Goal: Task Accomplishment & Management: Manage account settings

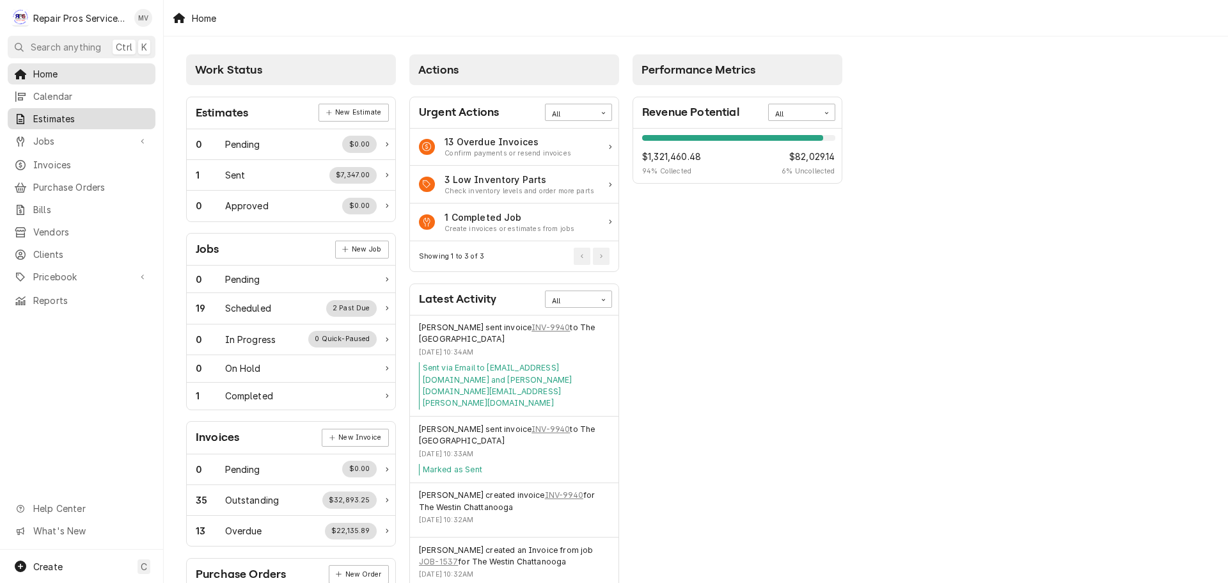
drag, startPoint x: 52, startPoint y: 136, endPoint x: 83, endPoint y: 125, distance: 33.4
click at [52, 136] on span "Jobs" at bounding box center [81, 140] width 97 height 13
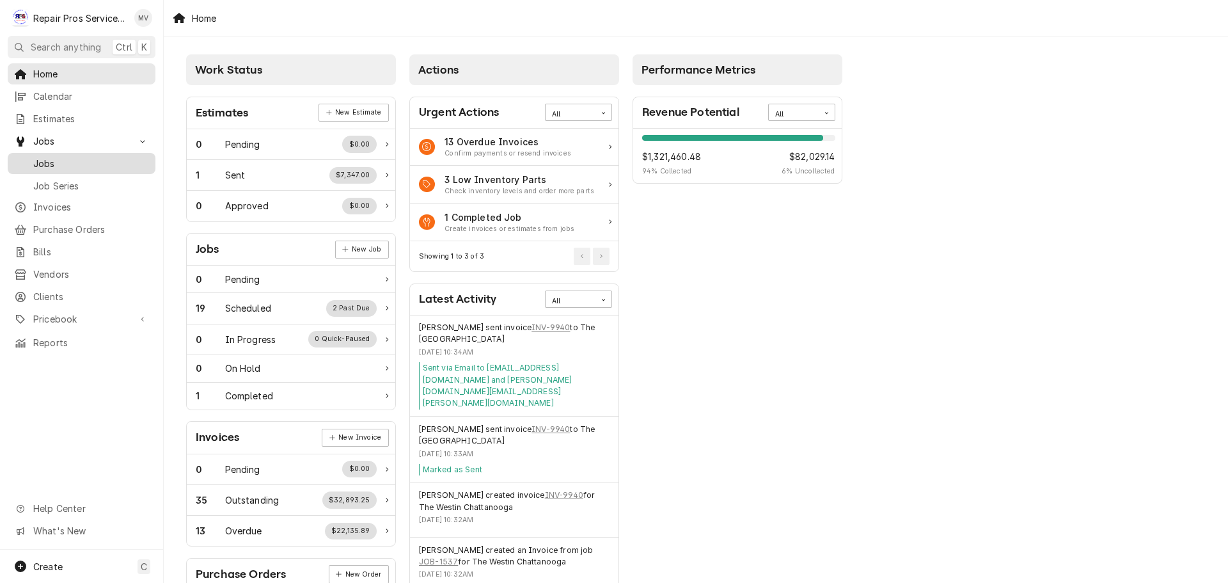
click at [20, 157] on div "Dynamic Content Wrapper" at bounding box center [20, 163] width 13 height 13
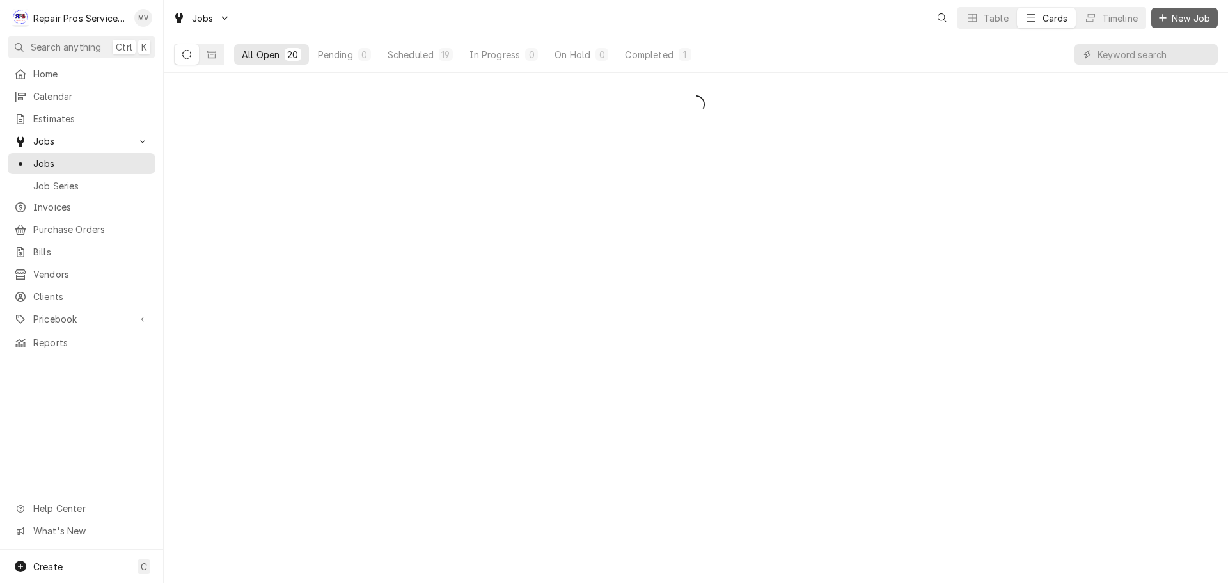
click at [1172, 16] on span "New Job" at bounding box center [1190, 18] width 43 height 13
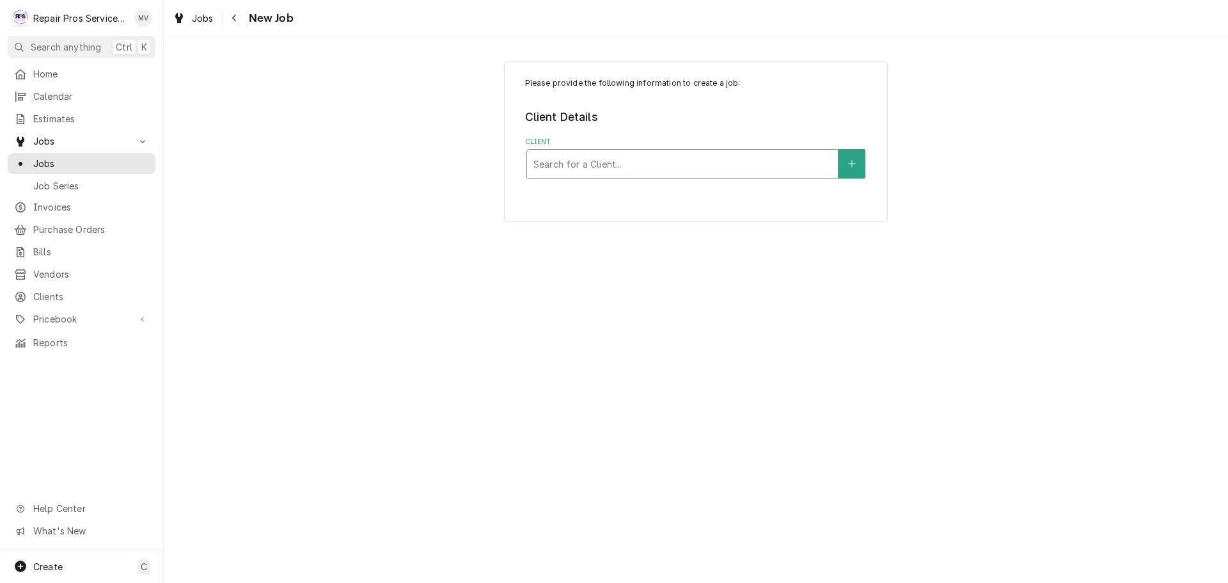
click at [613, 161] on div "Client" at bounding box center [682, 163] width 298 height 23
type input "smith"
click at [605, 244] on div "Service Location" at bounding box center [682, 243] width 298 height 23
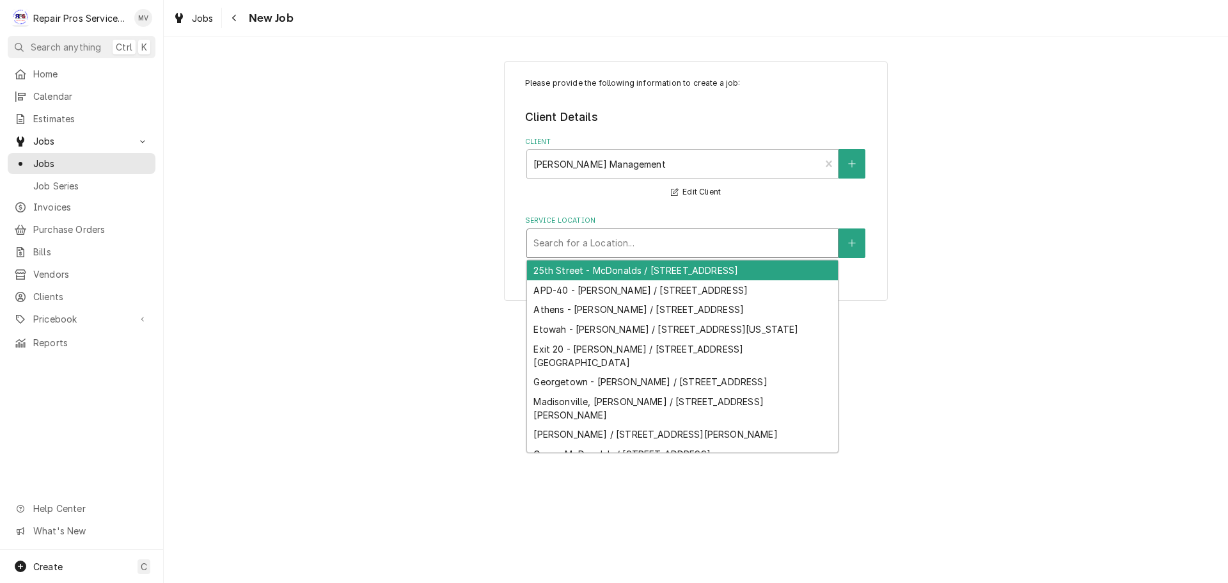
click at [595, 238] on div "Service Location" at bounding box center [682, 243] width 298 height 23
type input "25"
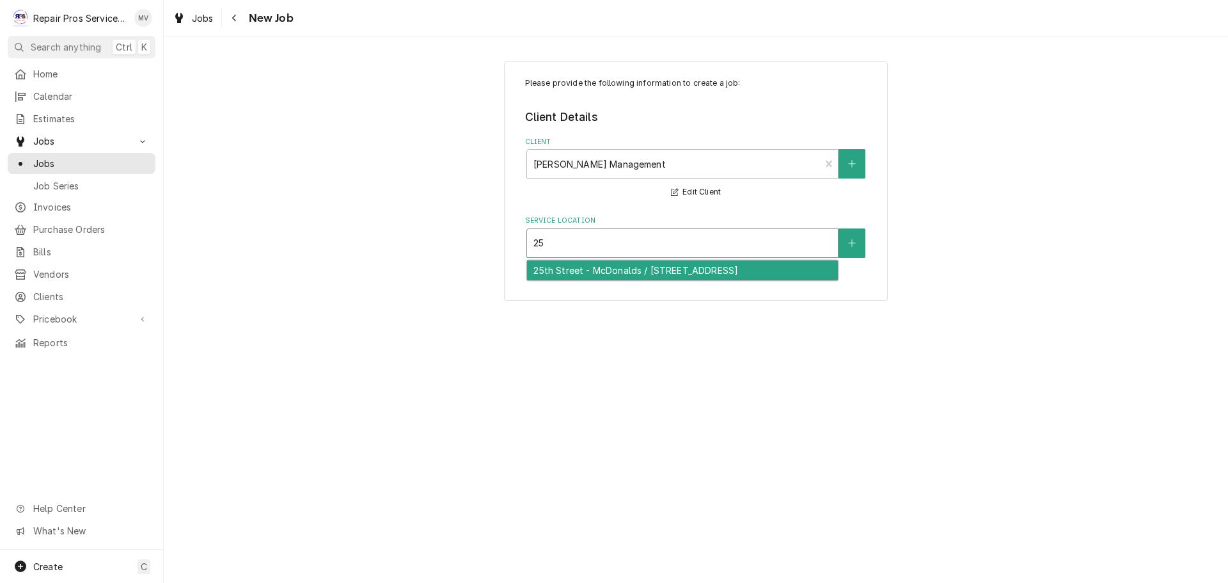
click at [585, 272] on div "25th Street - McDonalds / 1350 25th Street NW, Cleveland, TN 37312" at bounding box center [682, 270] width 311 height 20
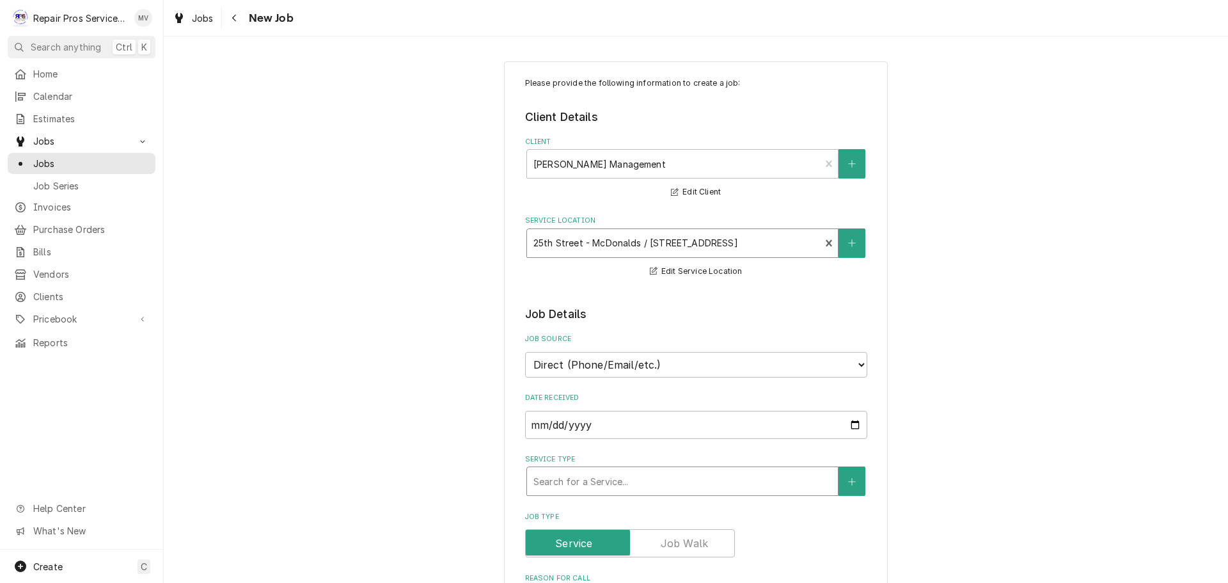
click at [616, 475] on div "Service Type" at bounding box center [682, 480] width 298 height 23
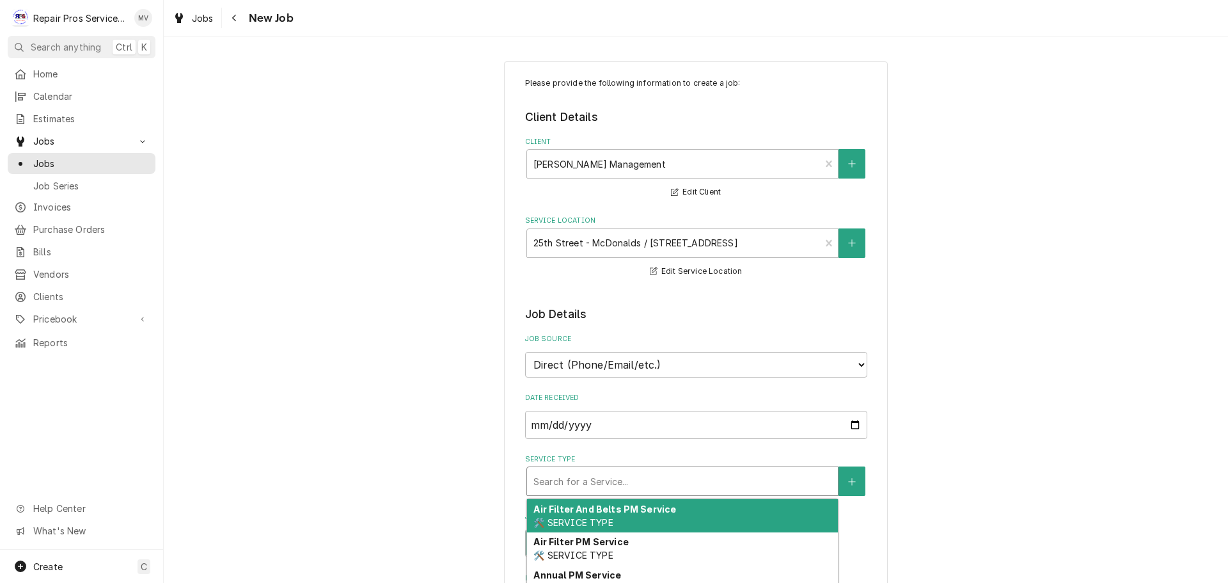
type textarea "x"
type input "d"
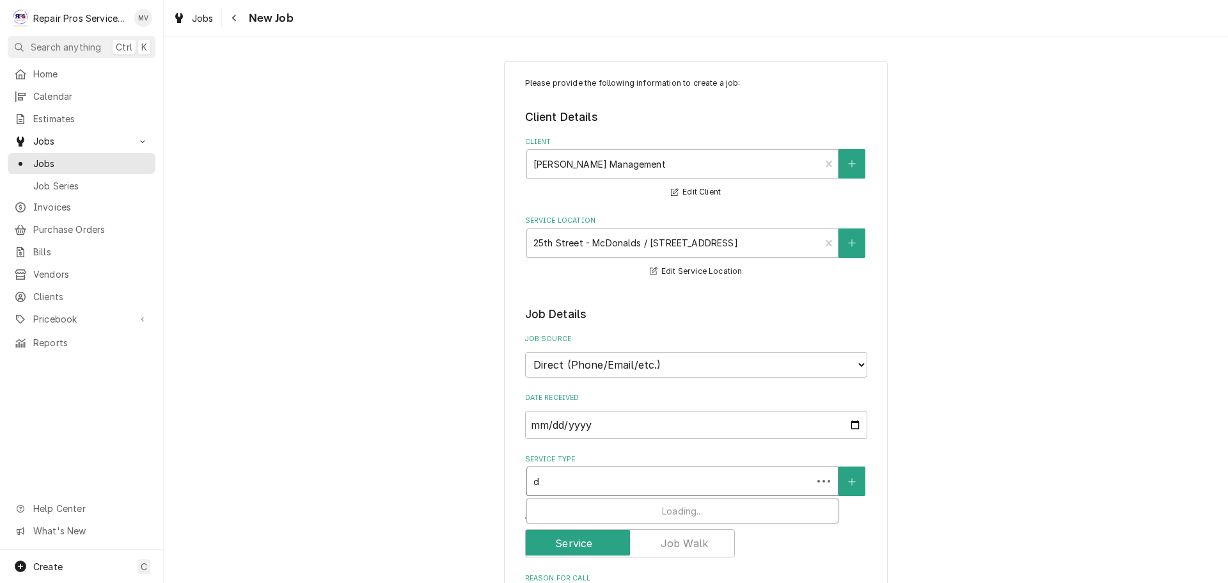
type textarea "x"
type input "di"
type textarea "x"
type input "dia"
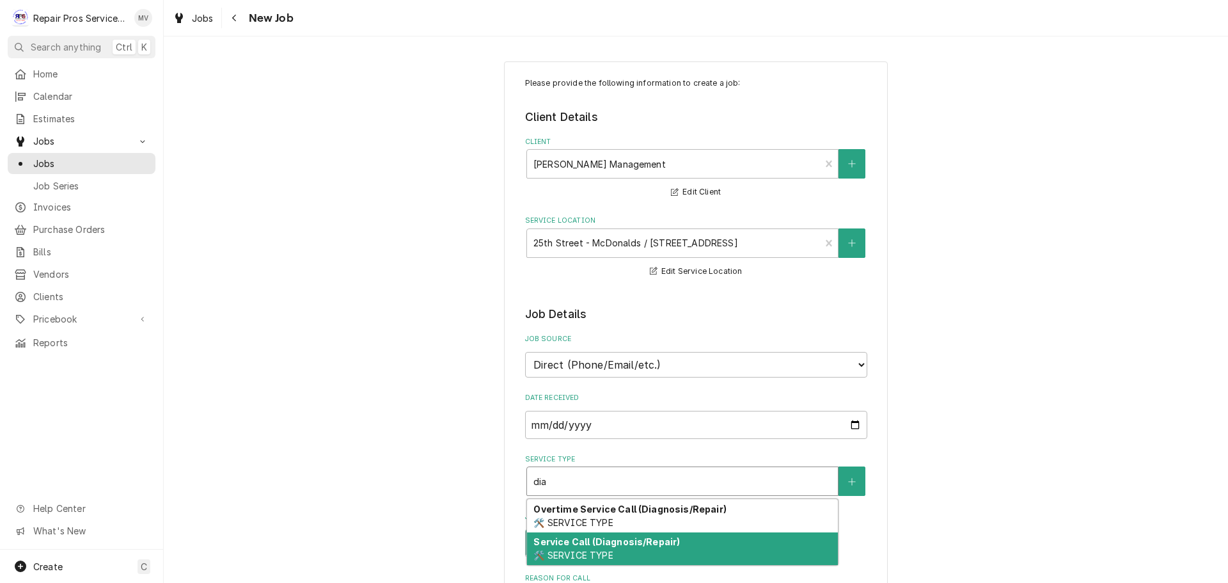
click at [570, 546] on strong "Service Call (Diagnosis/Repair)" at bounding box center [606, 541] width 146 height 11
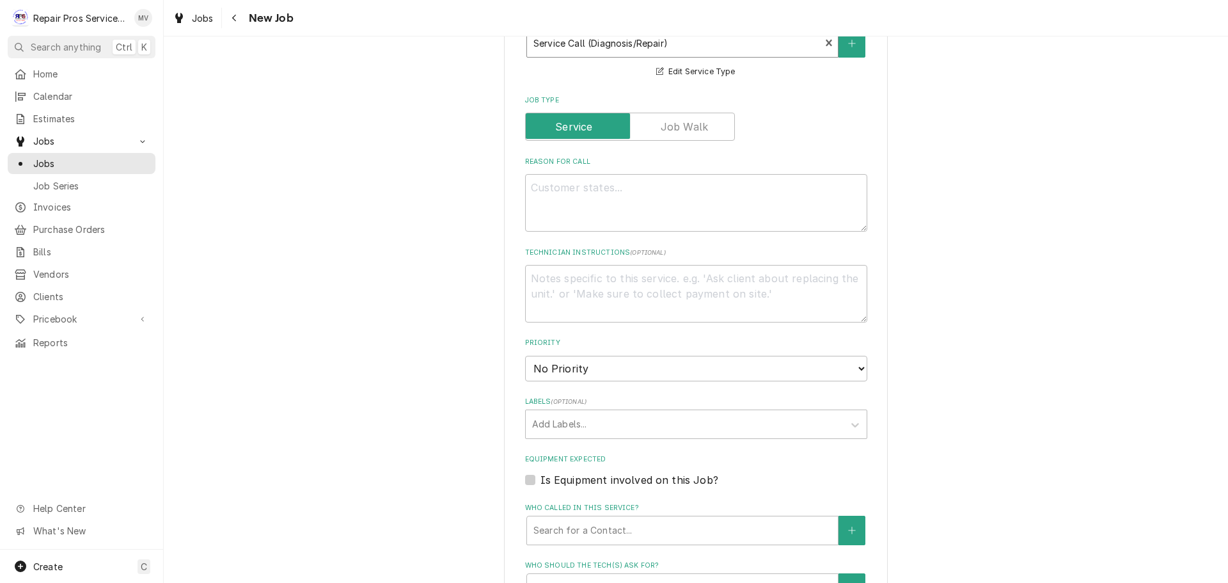
scroll to position [448, 0]
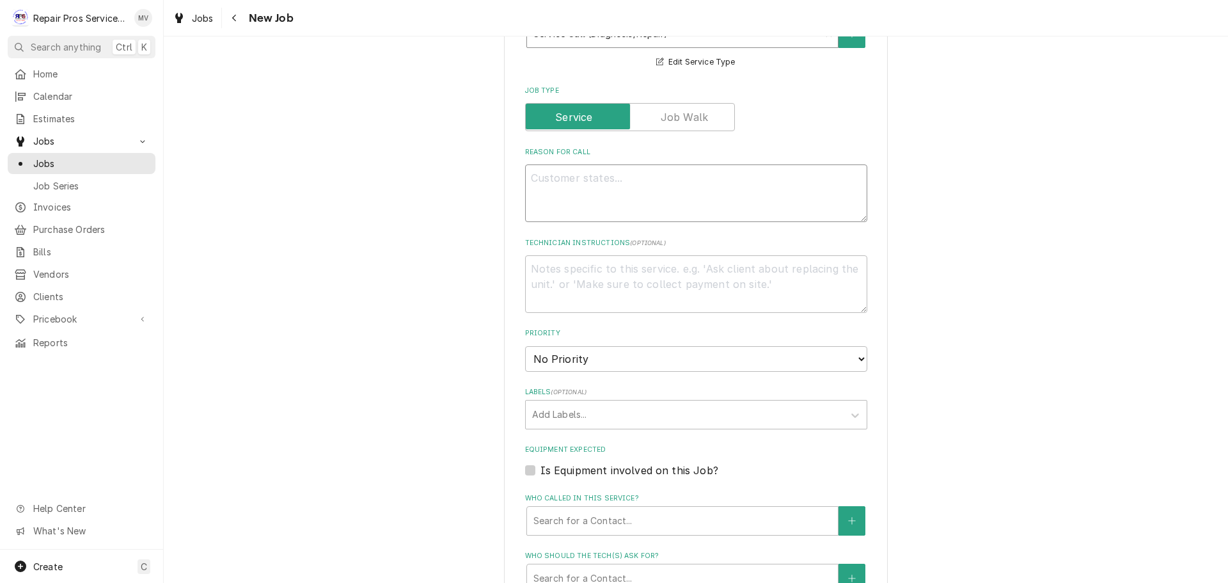
click at [562, 177] on textarea "Reason For Call" at bounding box center [696, 193] width 342 height 58
type textarea "x"
type textarea "K"
type textarea "x"
type textarea "Ki"
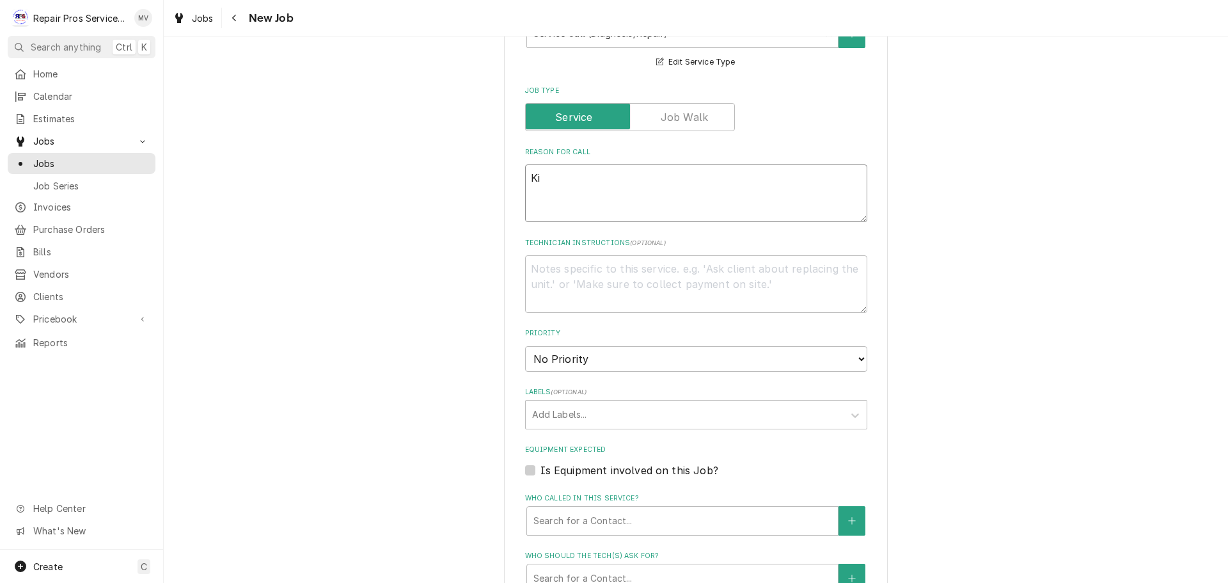
type textarea "x"
type textarea "Kit"
type textarea "x"
type textarea "Kitc"
type textarea "x"
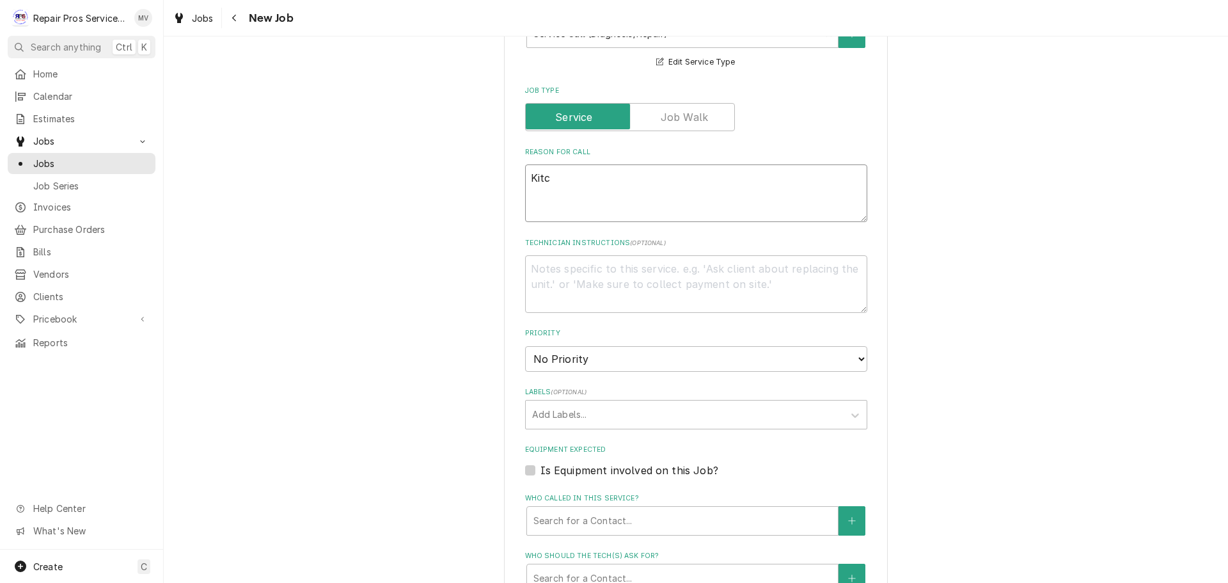
type textarea "Kitch"
type textarea "x"
type textarea "Kitche"
type textarea "x"
type textarea "Kitchen"
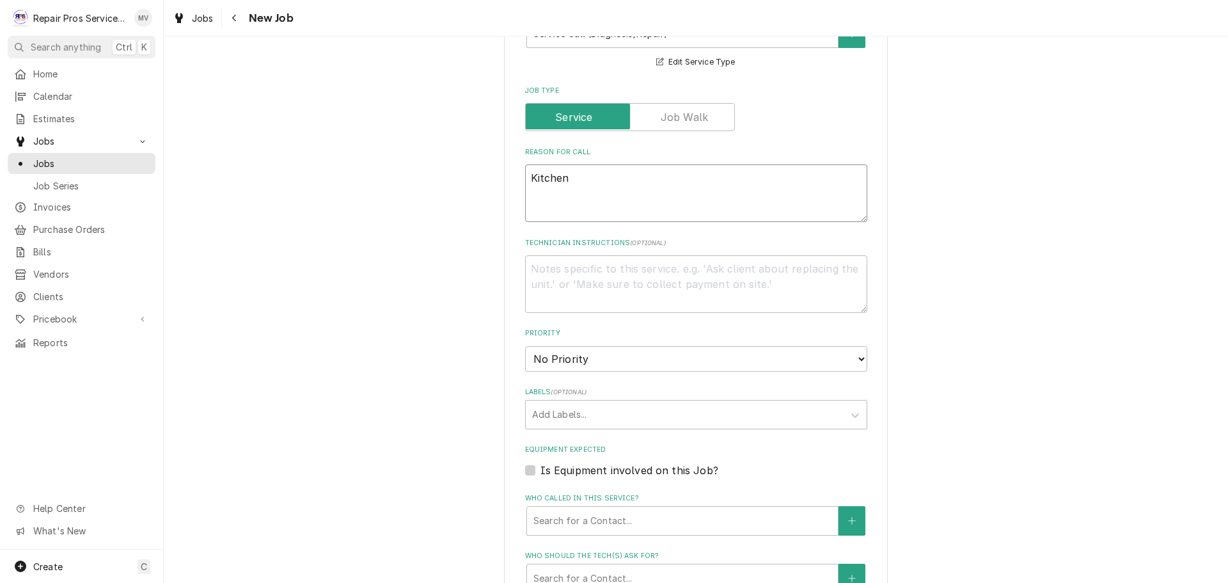
type textarea "x"
type textarea "Kitchen"
type textarea "x"
type textarea "Kitchen c"
type textarea "x"
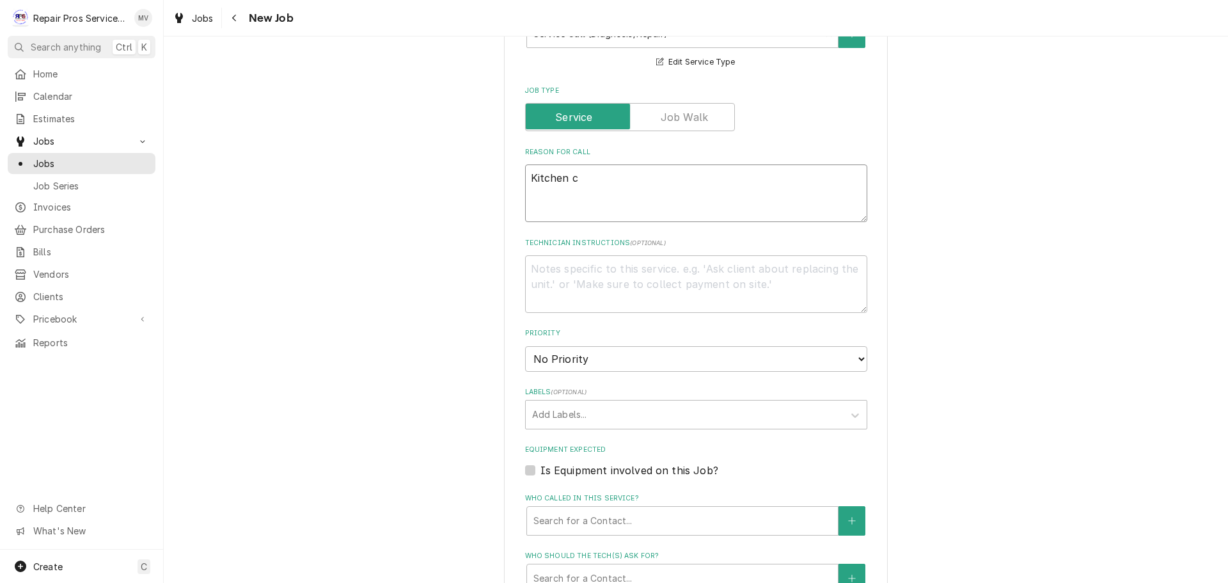
type textarea "Kitchen co"
type textarea "x"
type textarea "Kitchen coo"
type textarea "x"
type textarea "Kitchen cool"
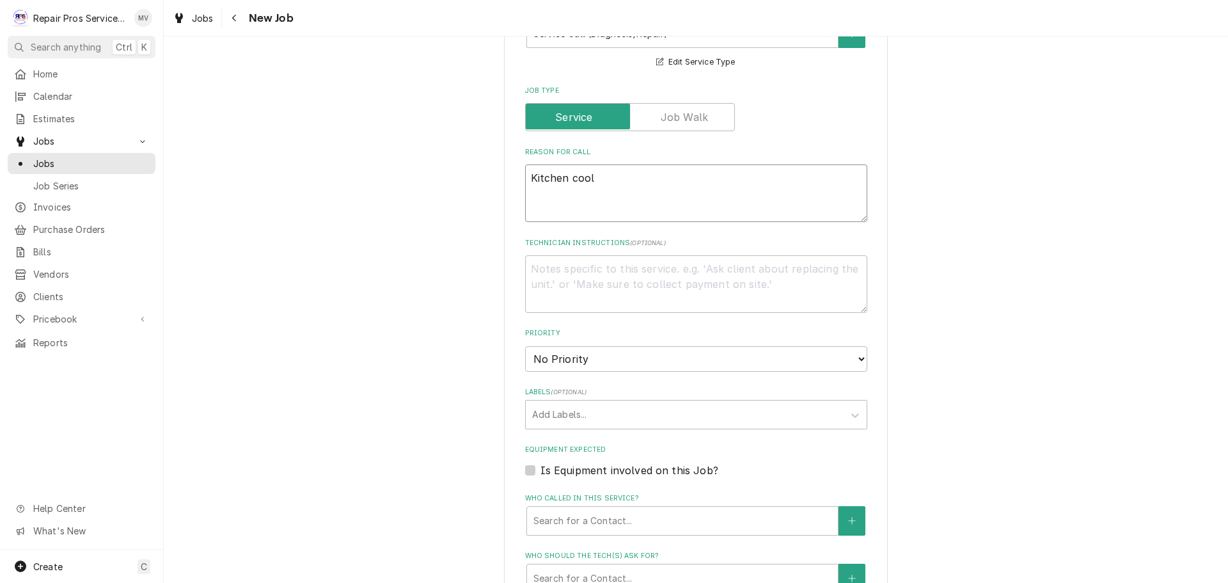
type textarea "x"
type textarea "Kitchen coole"
type textarea "x"
type textarea "Kitchen cooler"
type textarea "x"
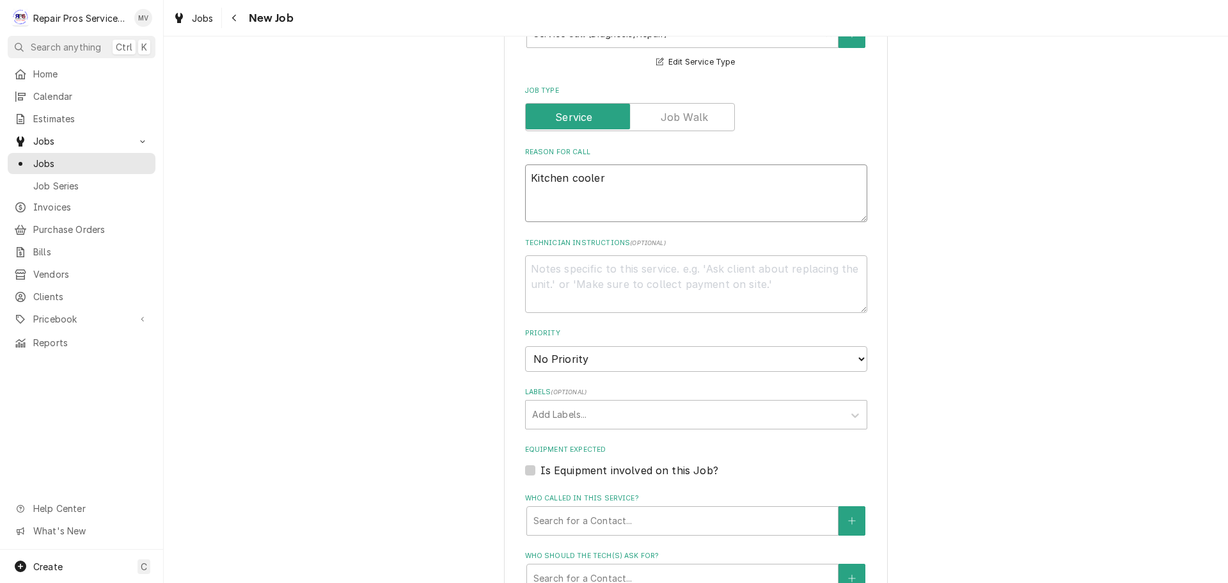
type textarea "Kitchen cooler"
type textarea "x"
type textarea "Kitchen cooler n"
type textarea "x"
type textarea "Kitchen cooler no"
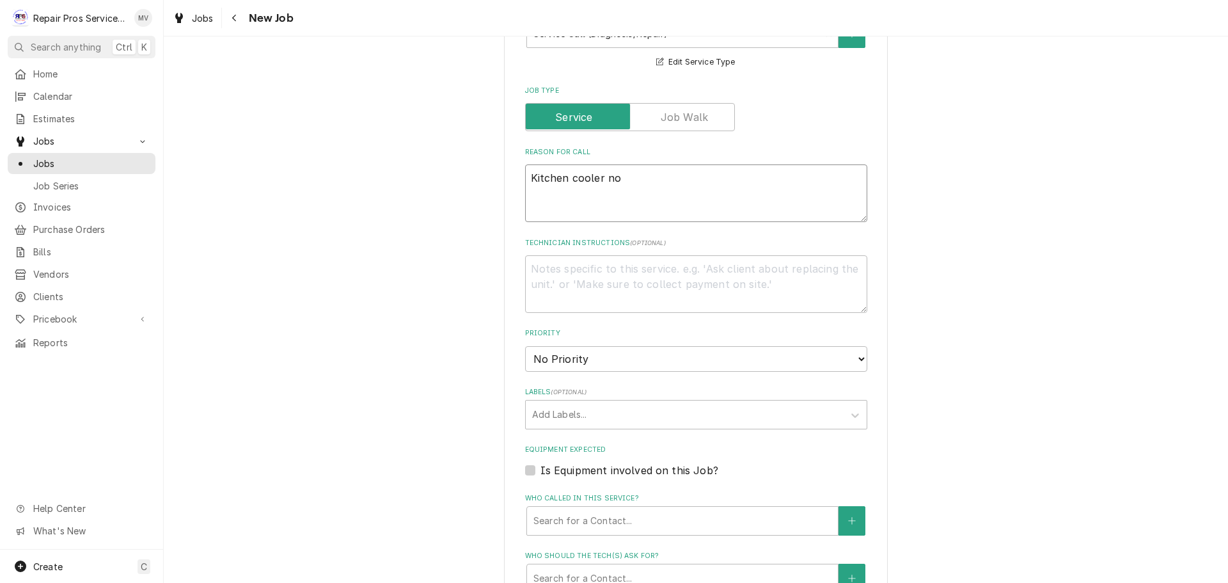
type textarea "x"
type textarea "Kitchen cooler not"
type textarea "x"
type textarea "Kitchen cooler not"
type textarea "x"
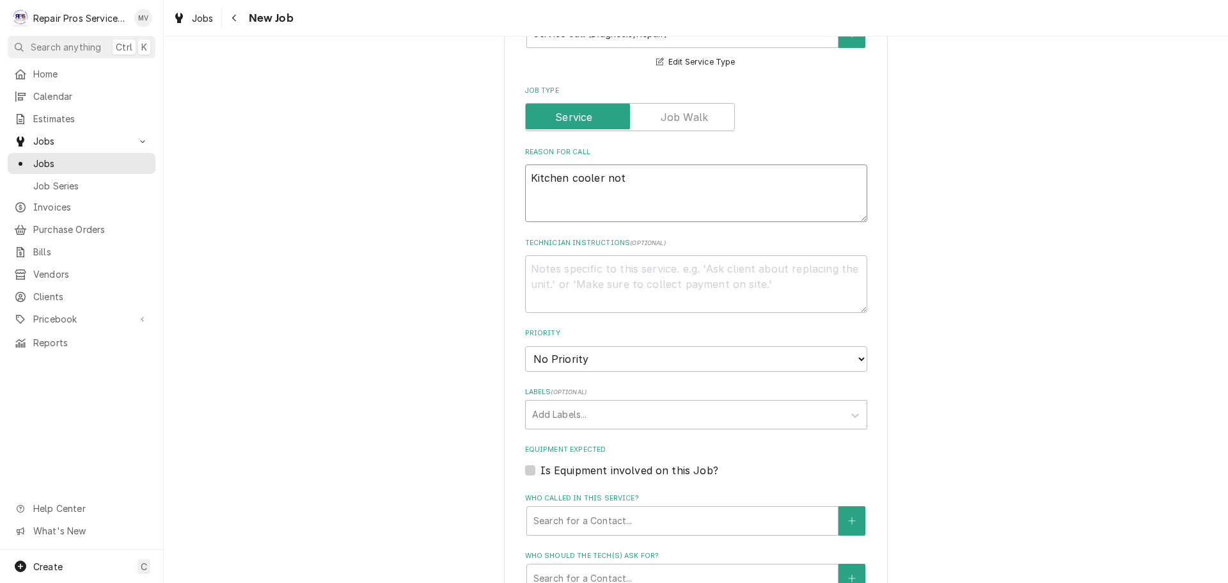
type textarea "Kitchen cooler not t"
type textarea "x"
type textarea "Kitchen cooler not te"
type textarea "x"
type textarea "Kitchen cooler not tem"
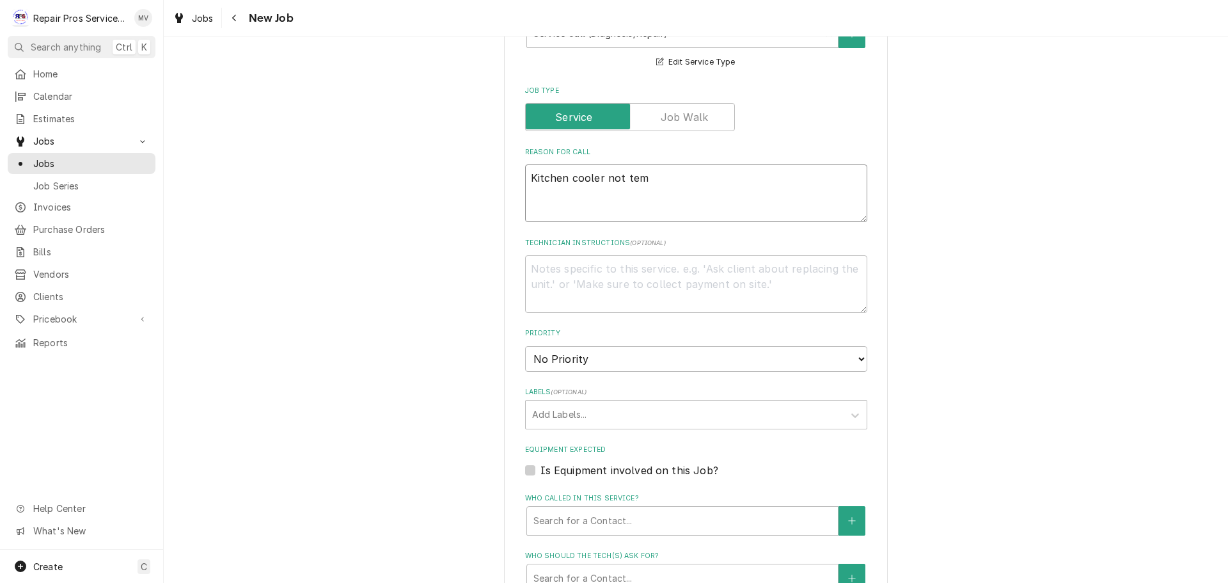
type textarea "x"
type textarea "Kitchen cooler not temp"
type textarea "x"
type textarea "Kitchen cooler not tempi"
type textarea "x"
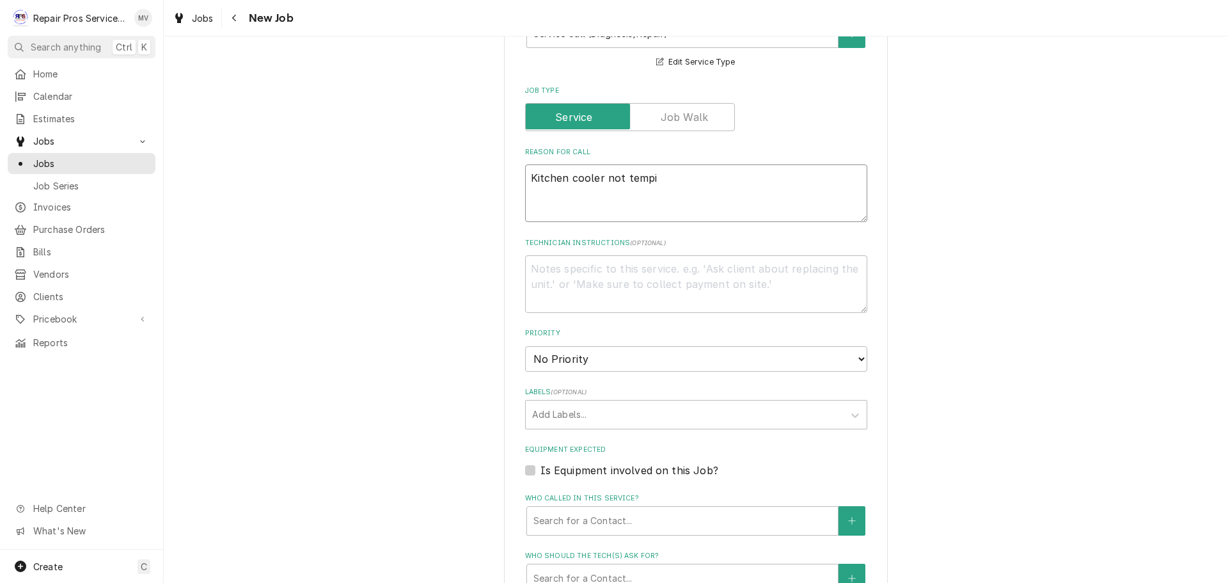
type textarea "Kitchen cooler not tempin"
type textarea "x"
type textarea "Kitchen cooler not temping"
type textarea "x"
type textarea "Kitchen cooler not temping"
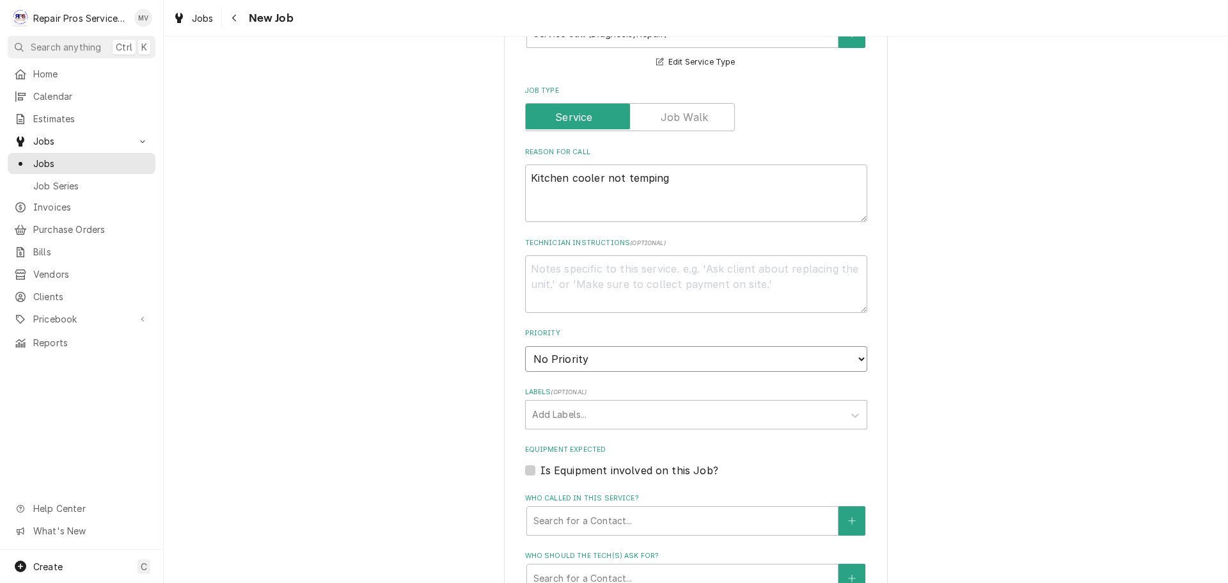
click at [556, 365] on select "No Priority Urgent High Medium Low" at bounding box center [696, 359] width 342 height 26
select select "1"
click at [525, 346] on select "No Priority Urgent High Medium Low" at bounding box center [696, 359] width 342 height 26
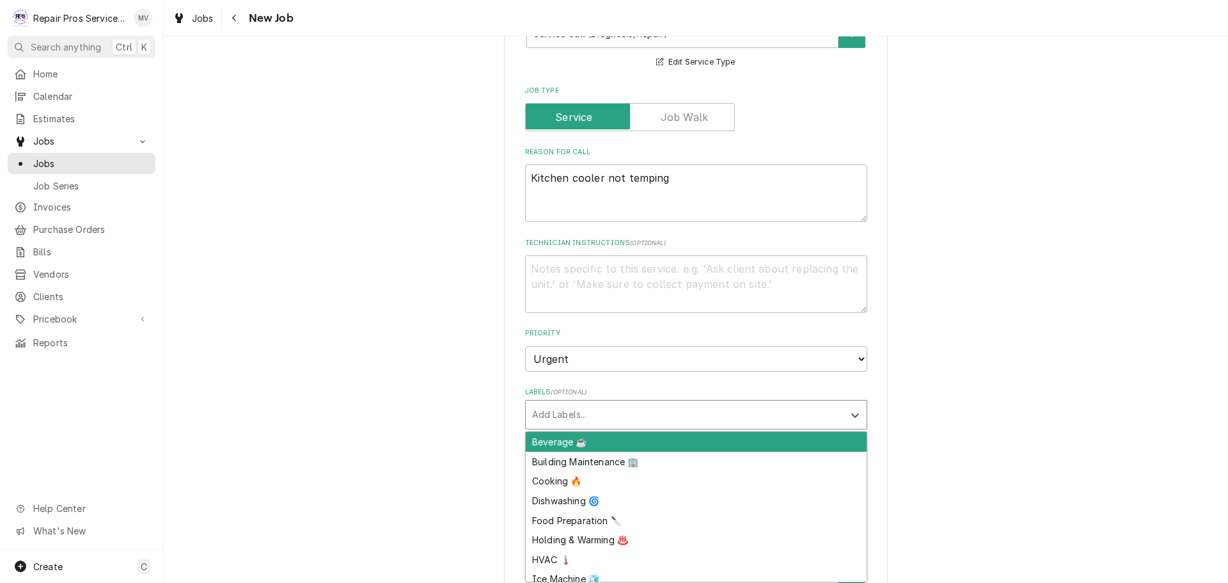
click at [629, 416] on div "Labels" at bounding box center [684, 414] width 305 height 23
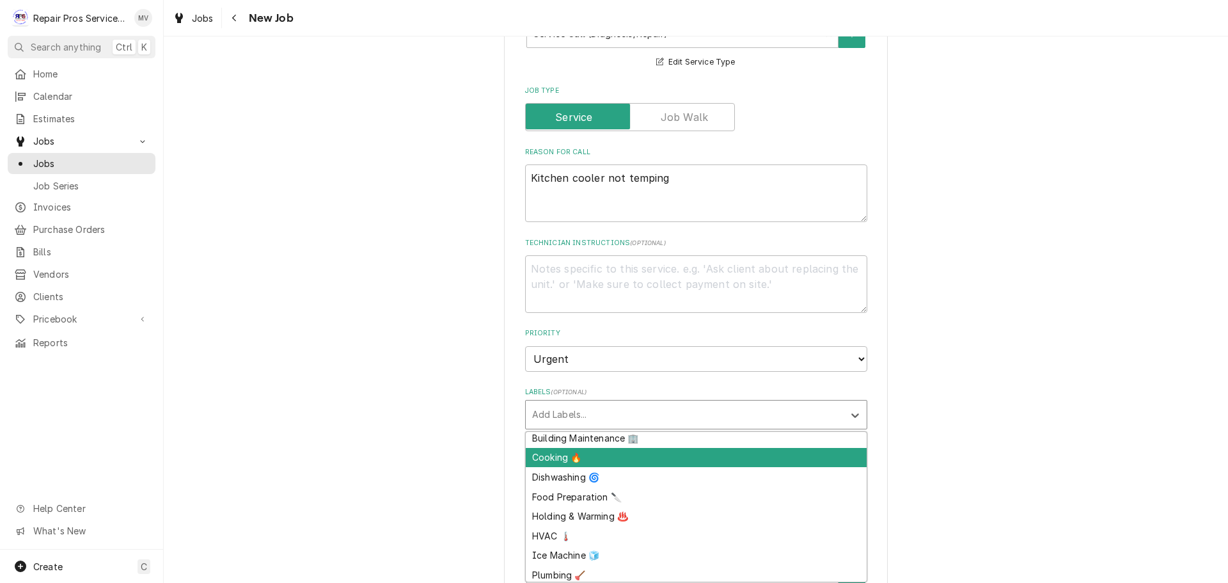
scroll to position [66, 0]
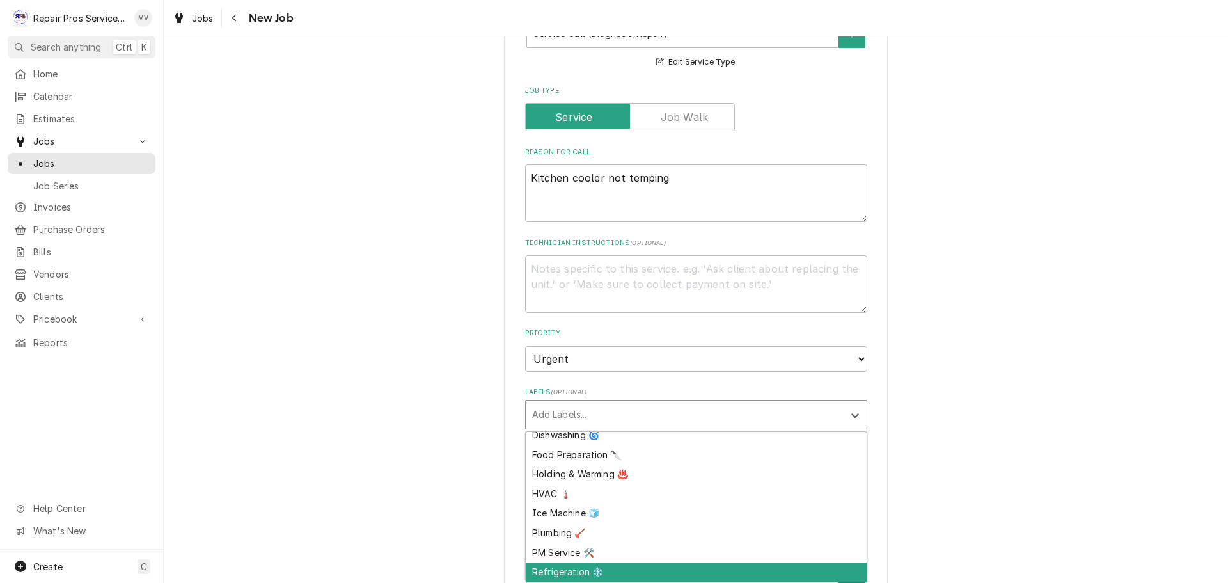
click at [585, 572] on div "Refrigeration ❄️" at bounding box center [696, 572] width 341 height 20
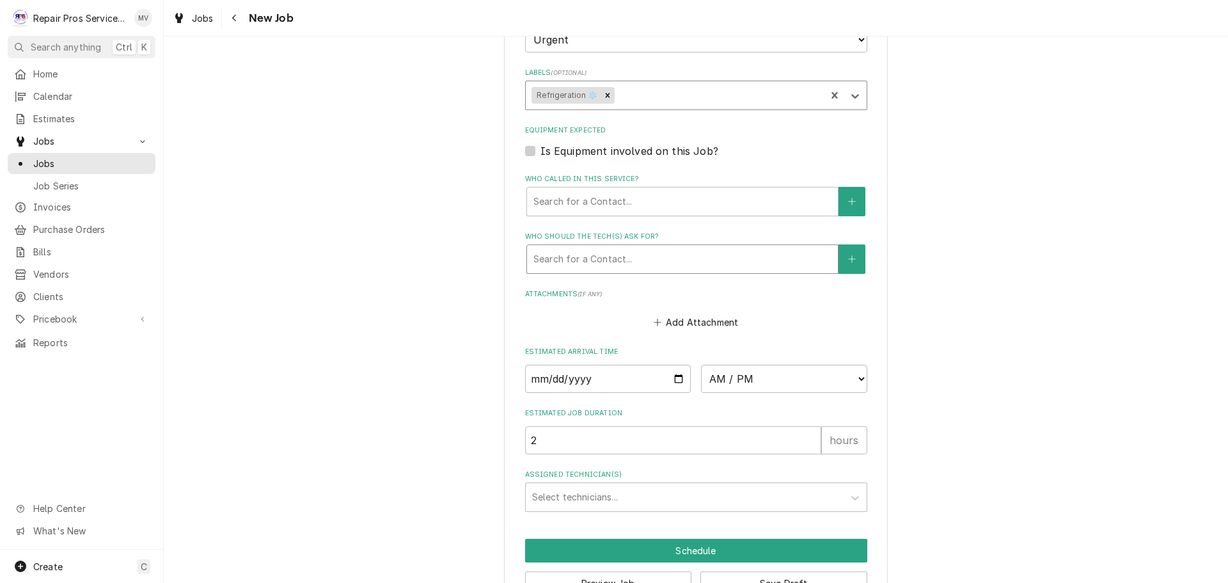
scroll to position [767, 0]
click at [672, 375] on input "Date" at bounding box center [608, 378] width 166 height 28
type textarea "x"
type input "2025-09-05"
type textarea "x"
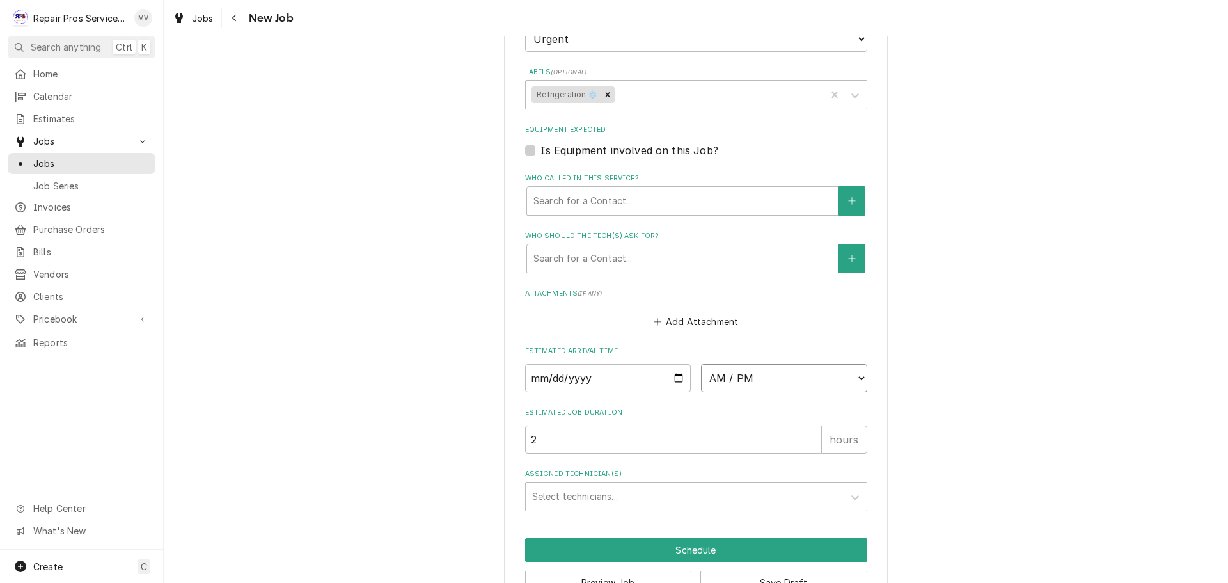
click at [706, 381] on select "AM / PM 6:00 AM 6:15 AM 6:30 AM 6:45 AM 7:00 AM 7:15 AM 7:30 AM 7:45 AM 8:00 AM…" at bounding box center [784, 378] width 166 height 28
select select "11:15:00"
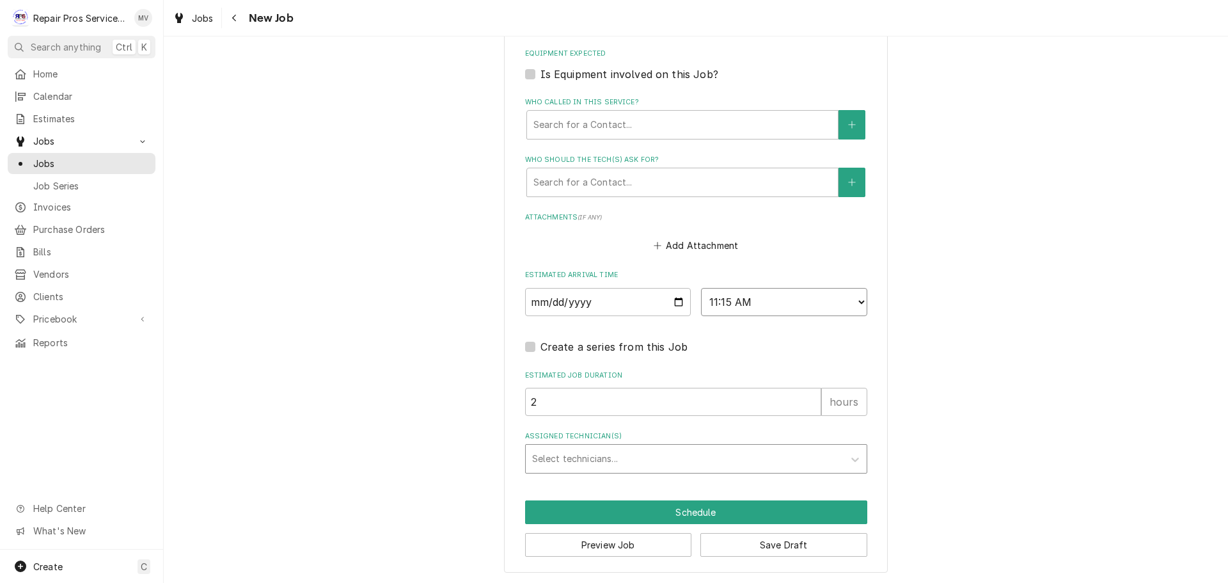
scroll to position [845, 0]
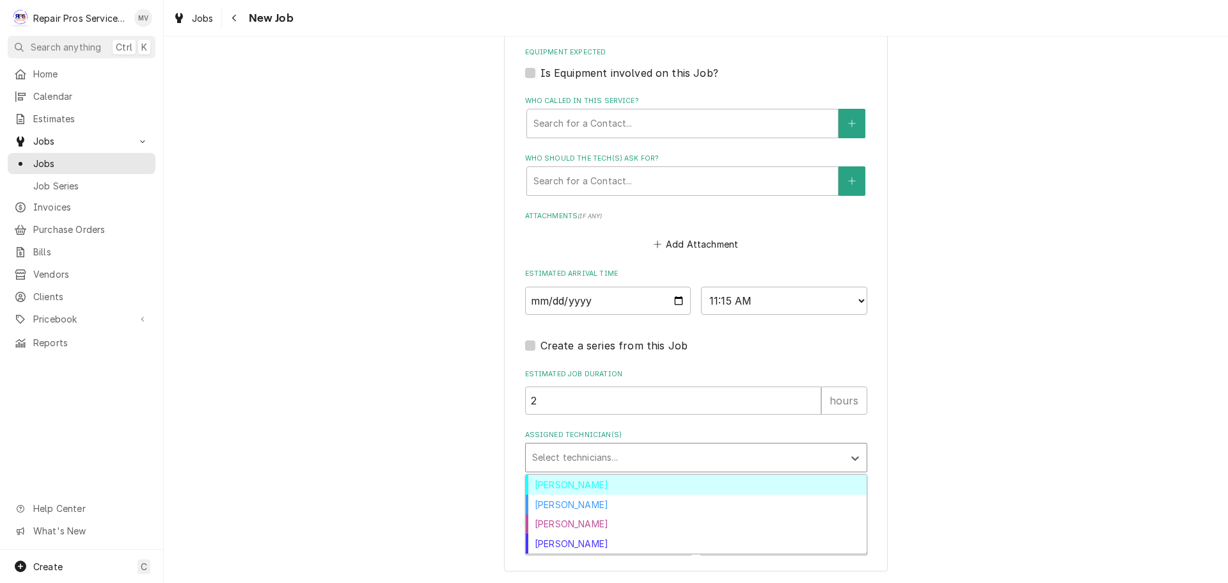
click at [582, 459] on div "Assigned Technician(s)" at bounding box center [684, 457] width 305 height 23
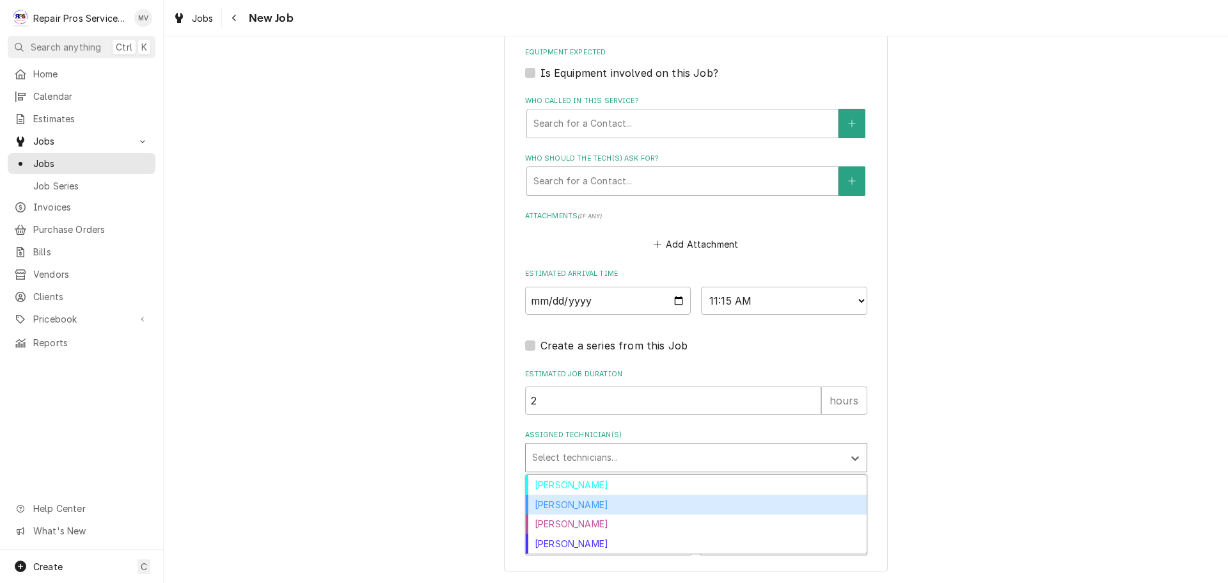
click at [554, 503] on div "Caleb Kvale" at bounding box center [696, 504] width 341 height 20
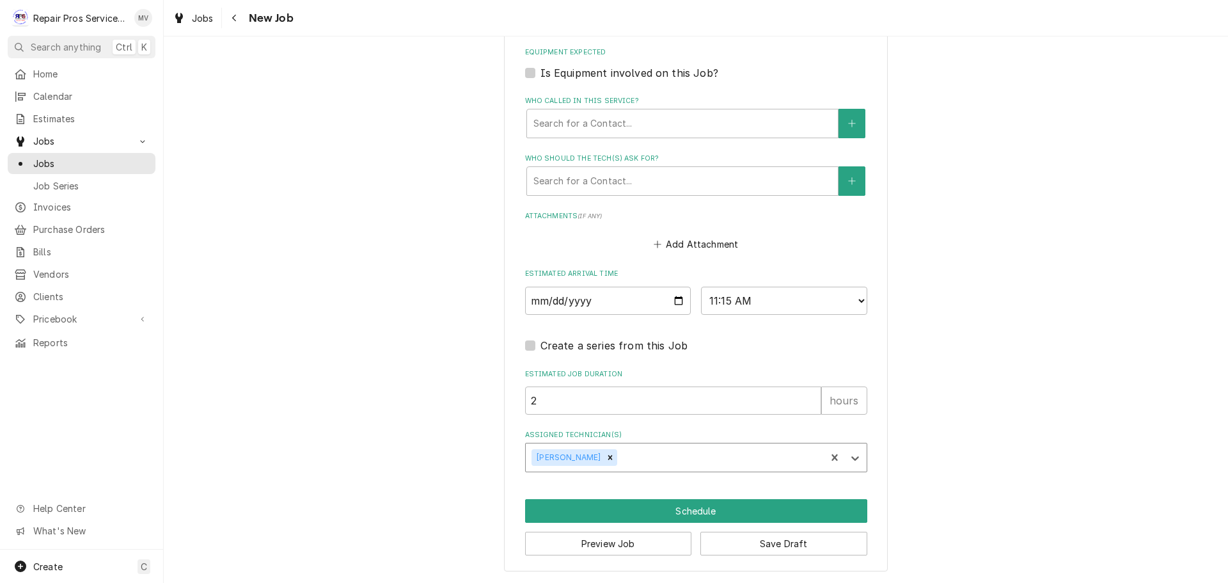
type textarea "x"
click at [720, 304] on select "AM / PM 6:00 AM 6:15 AM 6:30 AM 6:45 AM 7:00 AM 7:15 AM 7:30 AM 7:45 AM 8:00 AM…" at bounding box center [784, 301] width 166 height 28
select select "11:30:00"
click at [701, 287] on select "AM / PM 6:00 AM 6:15 AM 6:30 AM 6:45 AM 7:00 AM 7:15 AM 7:30 AM 7:45 AM 8:00 AM…" at bounding box center [784, 301] width 166 height 28
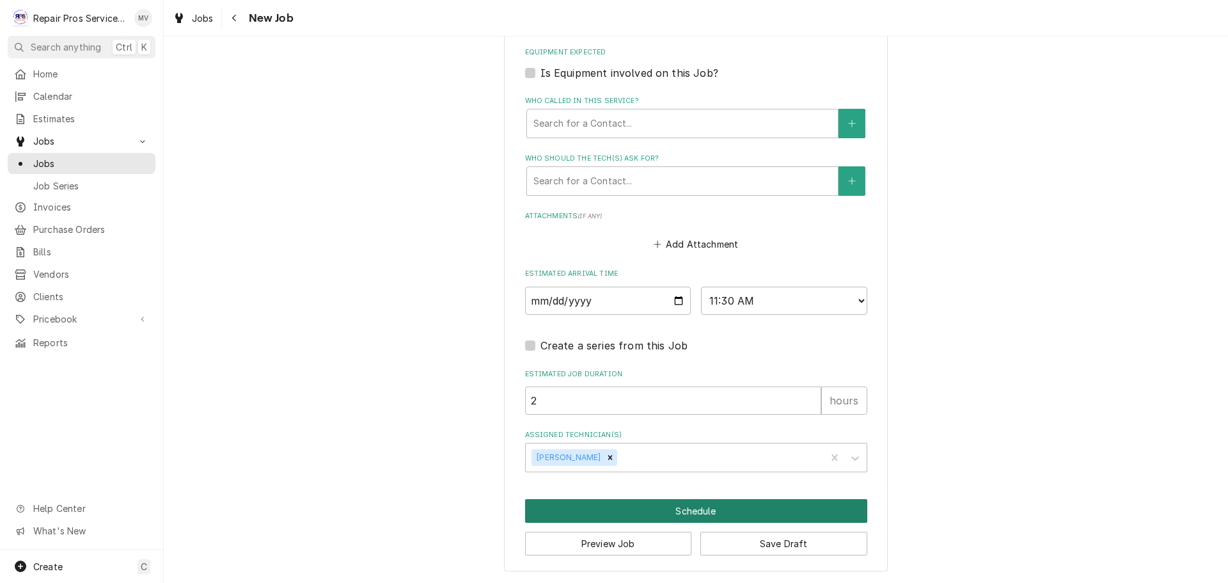
click at [576, 520] on button "Schedule" at bounding box center [696, 511] width 342 height 24
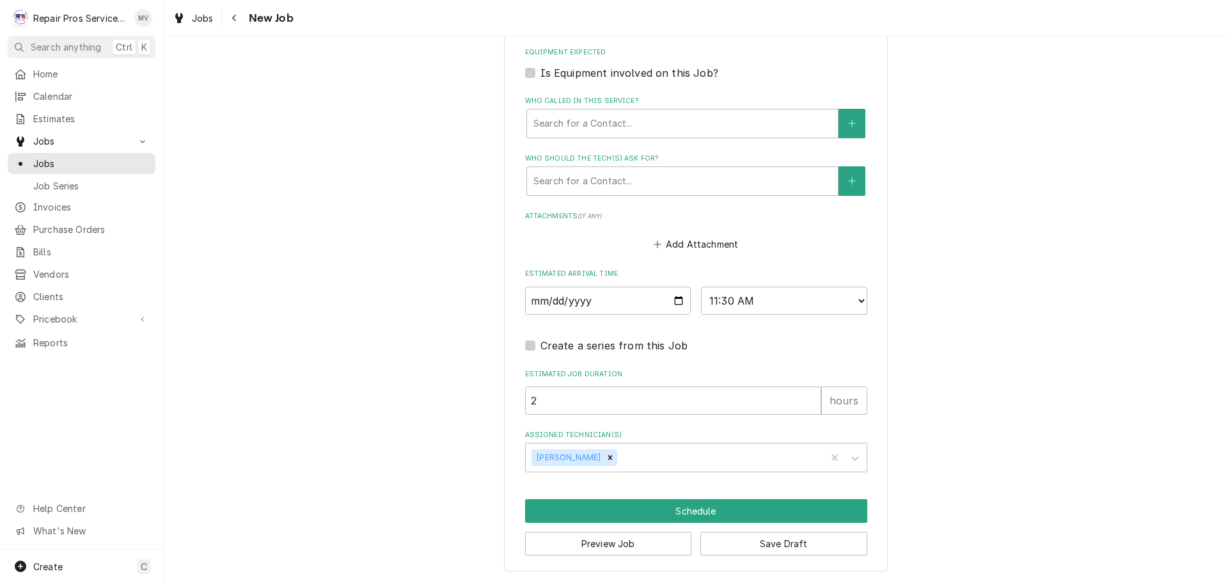
scroll to position [833, 0]
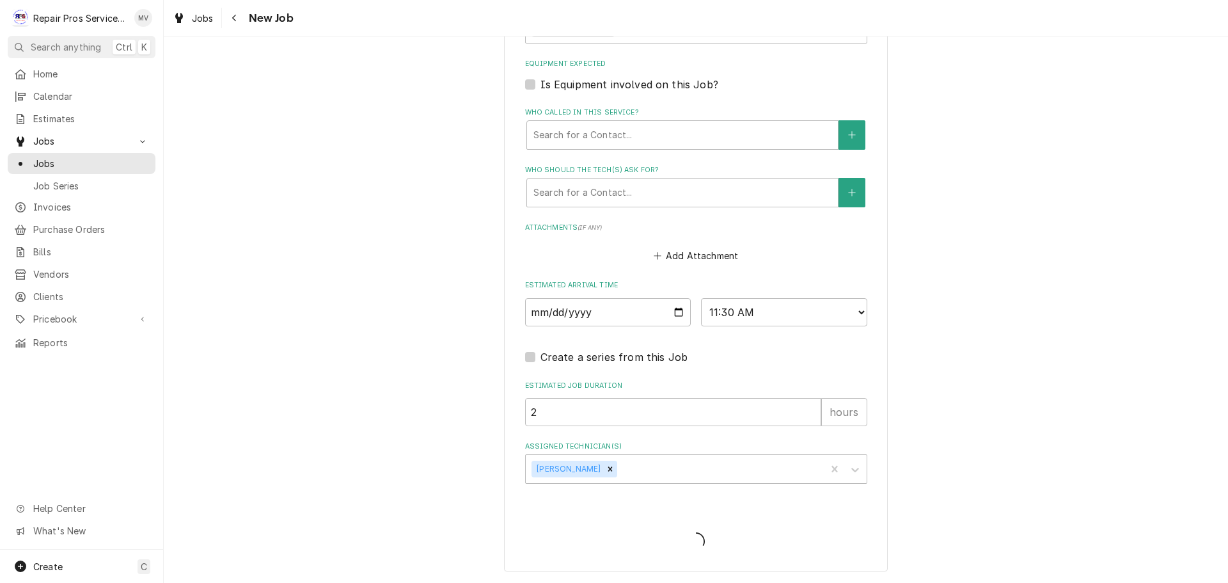
type textarea "x"
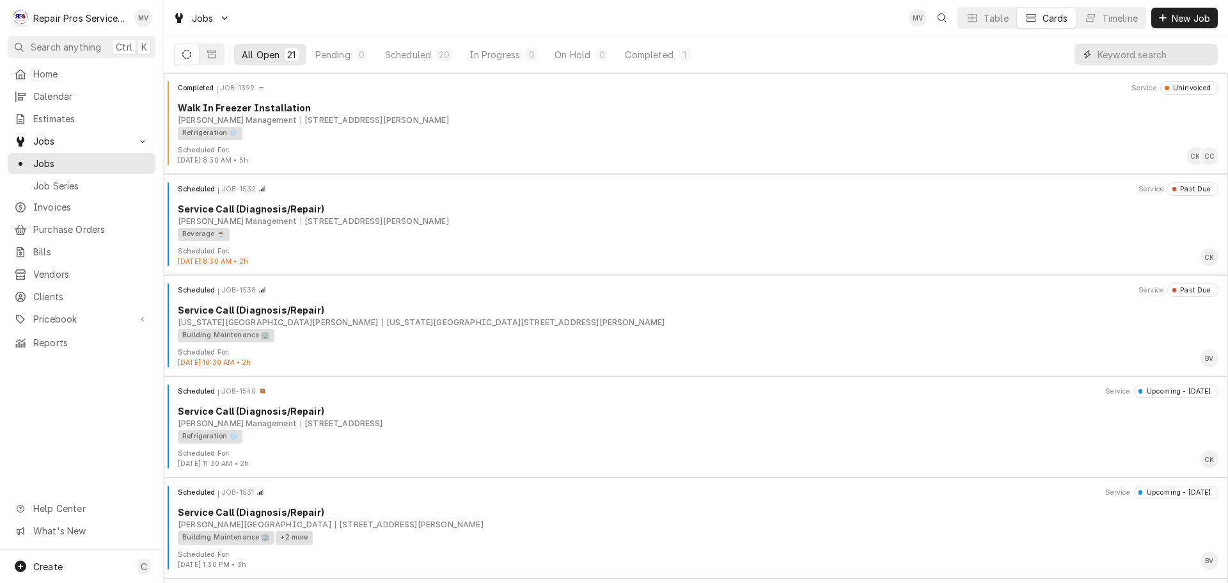
click at [1149, 62] on input "Dynamic Content Wrapper" at bounding box center [1155, 54] width 114 height 20
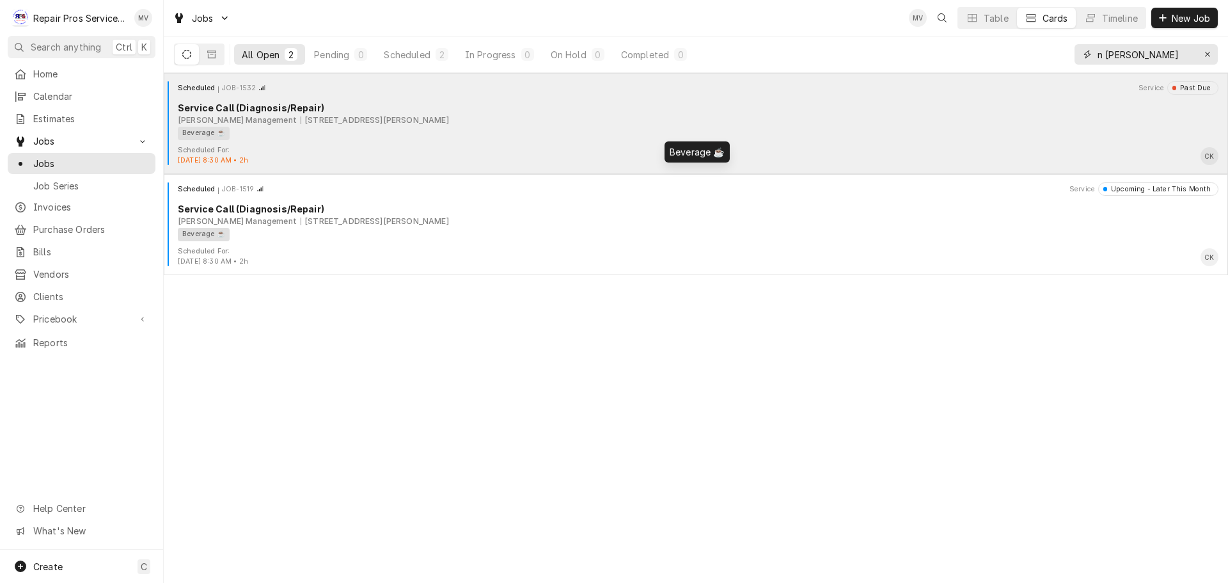
type input "n lee"
click at [342, 138] on div "Beverage ☕" at bounding box center [694, 133] width 1032 height 13
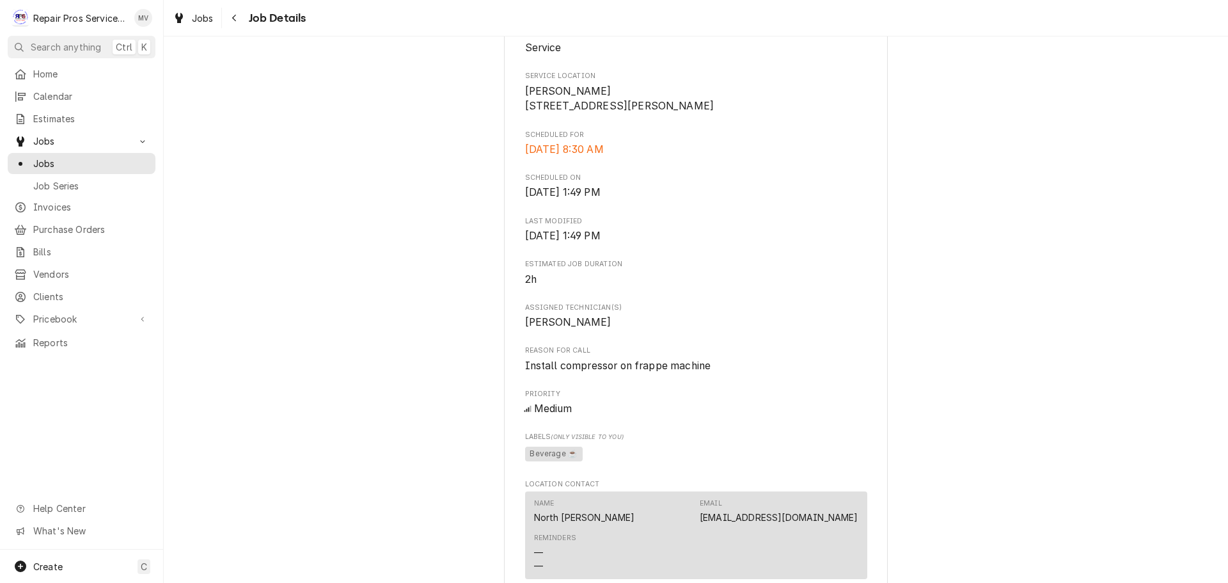
scroll to position [512, 0]
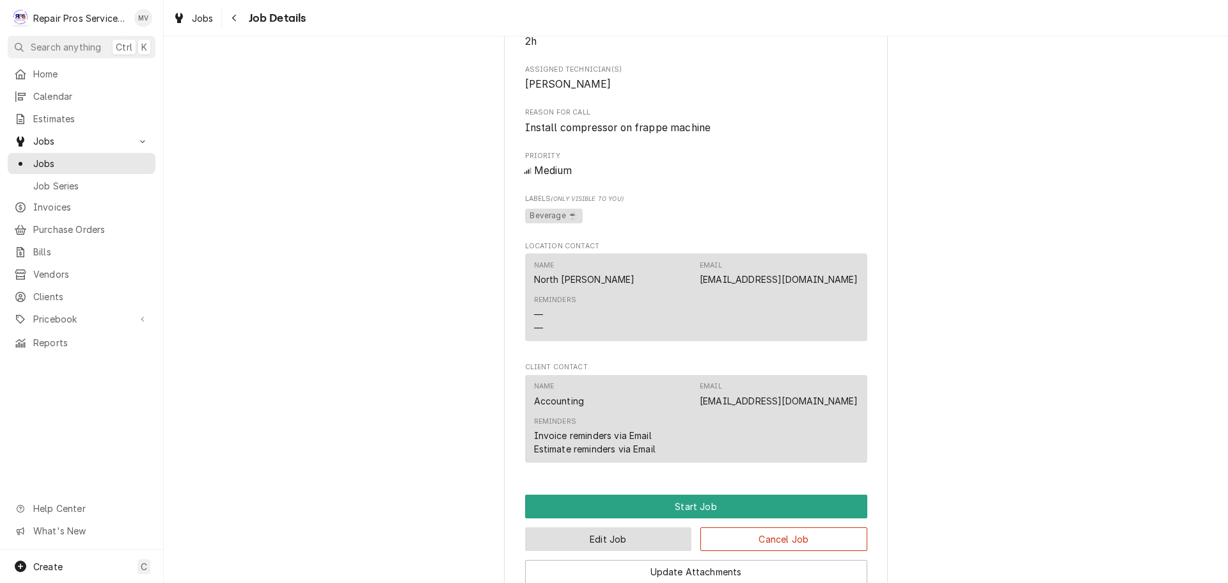
click at [634, 551] on button "Edit Job" at bounding box center [608, 539] width 167 height 24
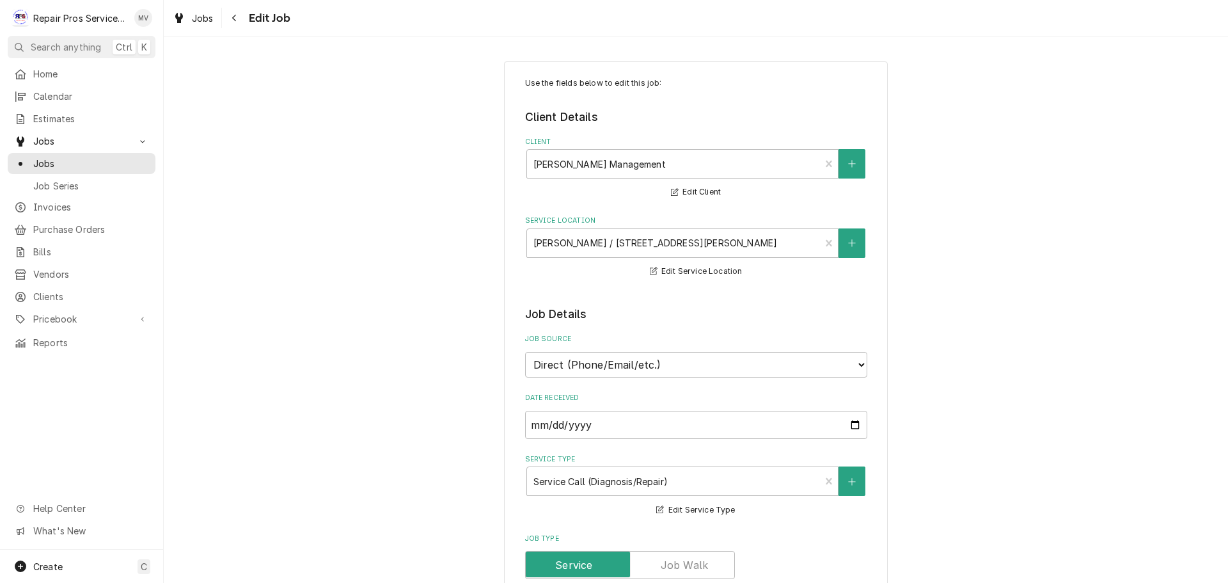
type textarea "x"
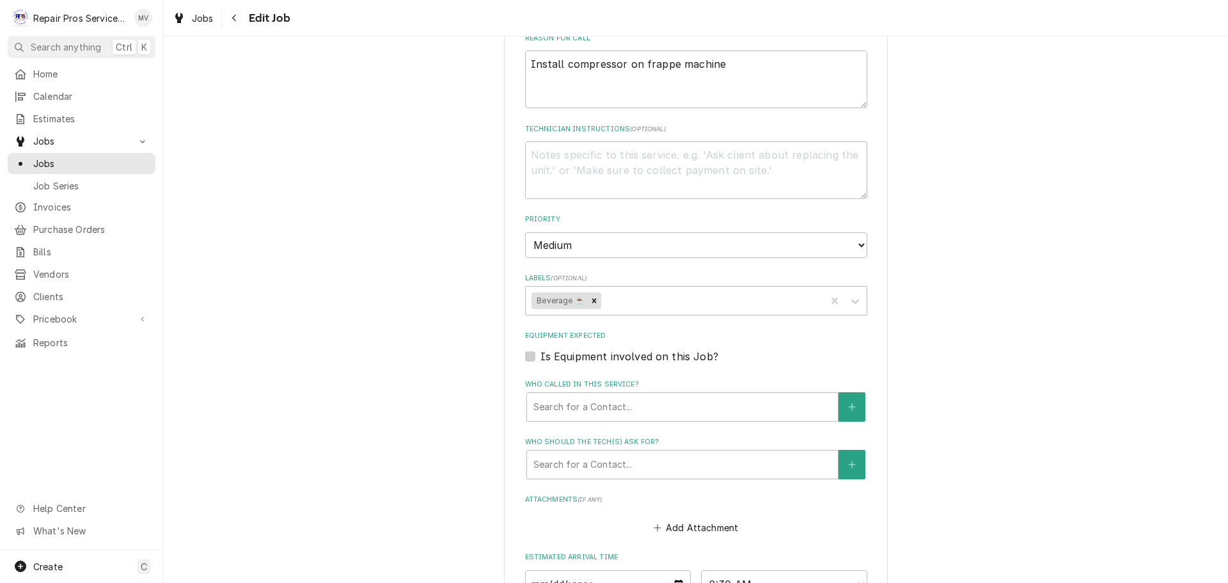
scroll to position [704, 0]
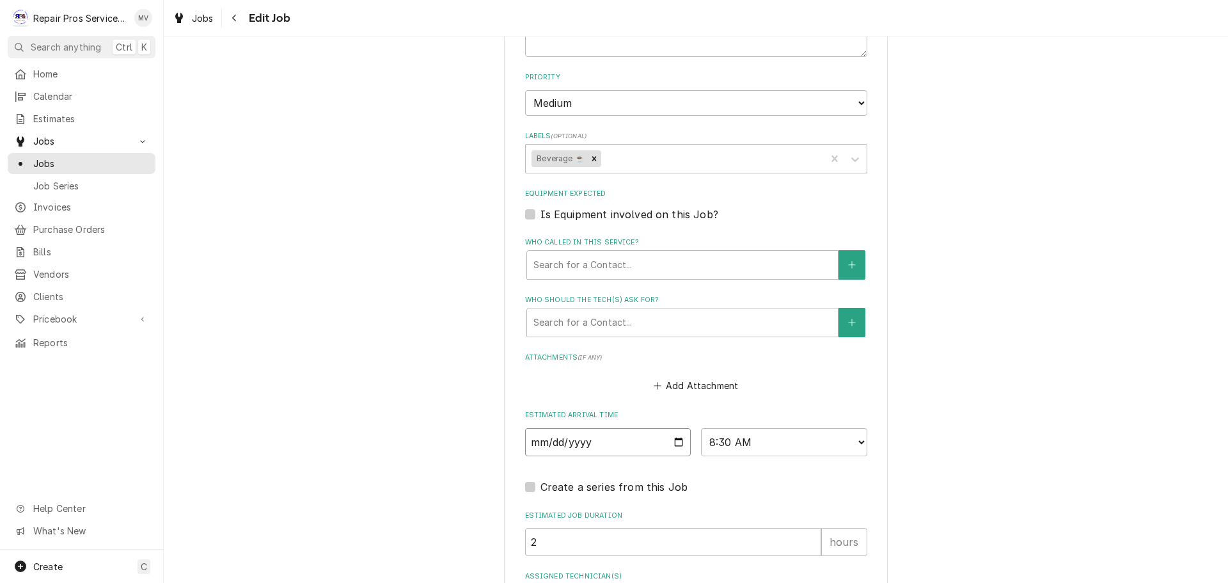
click at [675, 443] on input "2025-09-05" at bounding box center [608, 442] width 166 height 28
type input "2025-09-08"
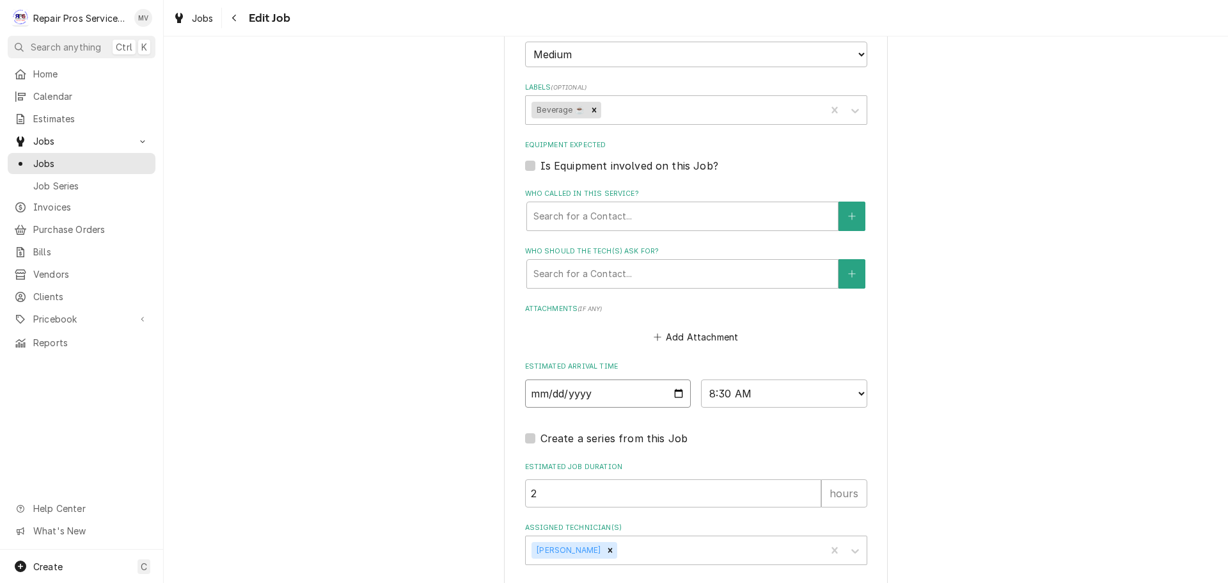
scroll to position [812, 0]
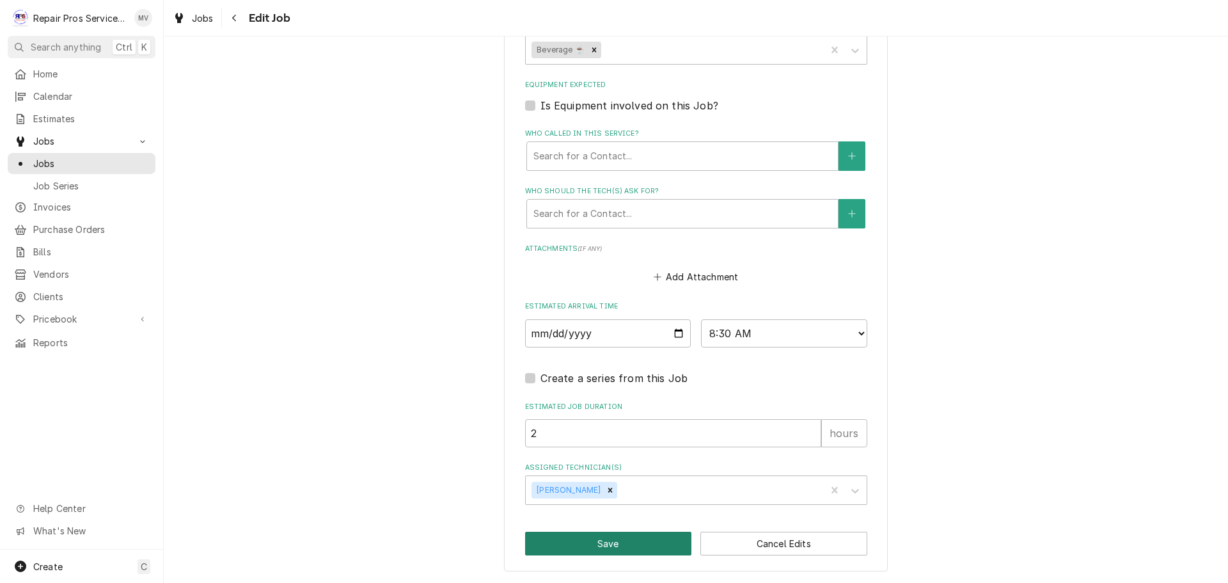
click at [602, 541] on button "Save" at bounding box center [608, 543] width 167 height 24
type textarea "x"
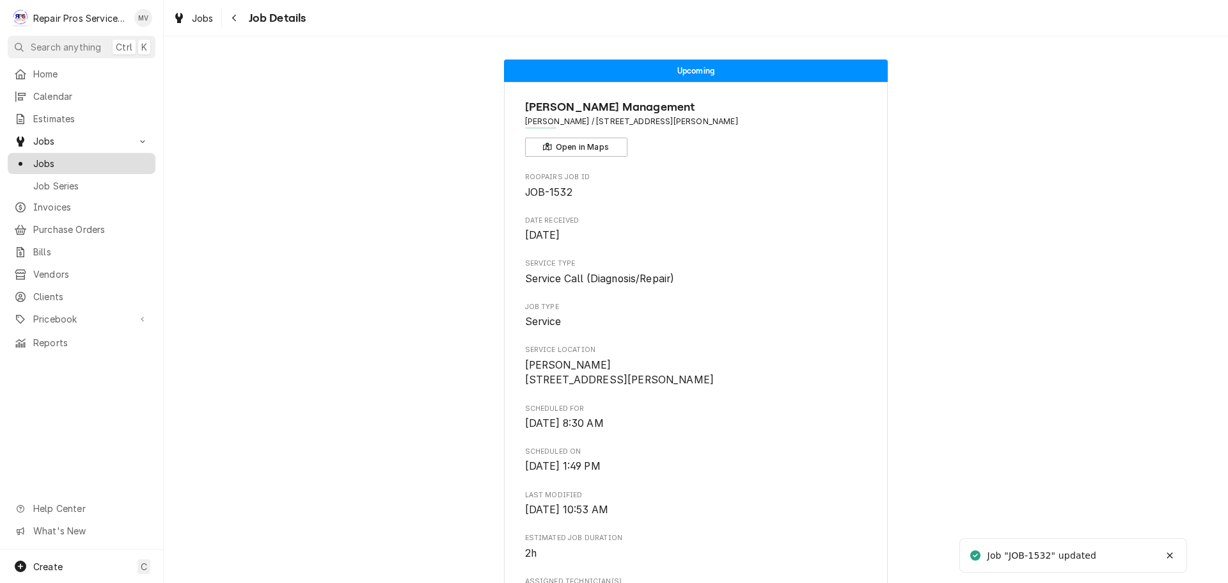
click at [40, 157] on span "Jobs" at bounding box center [91, 163] width 116 height 13
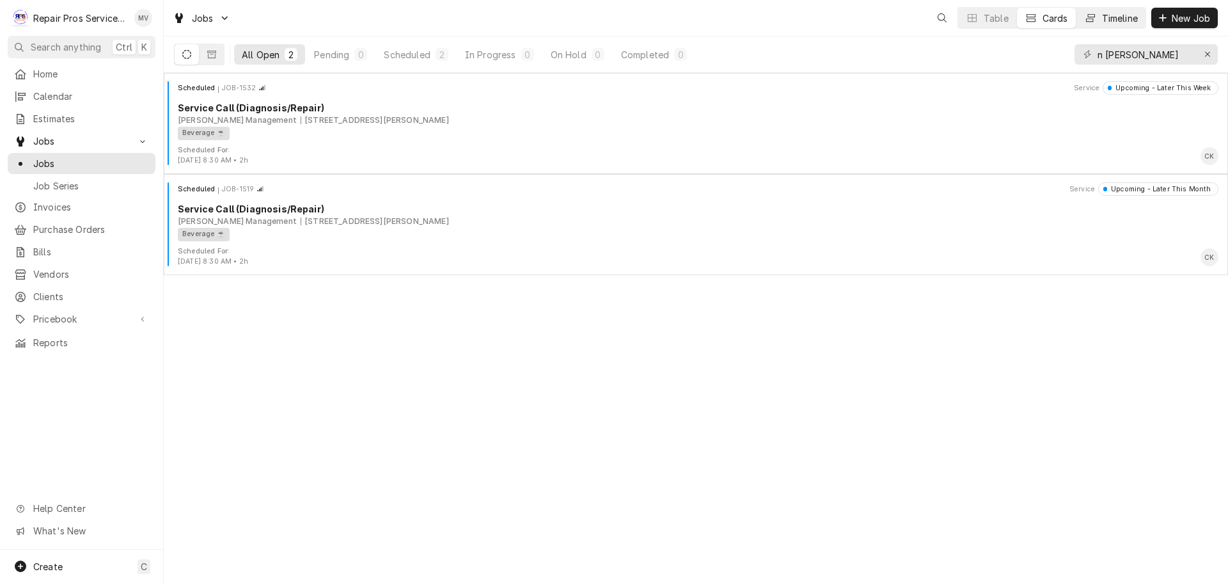
click at [1092, 21] on icon "Dynamic Content Wrapper" at bounding box center [1090, 17] width 9 height 9
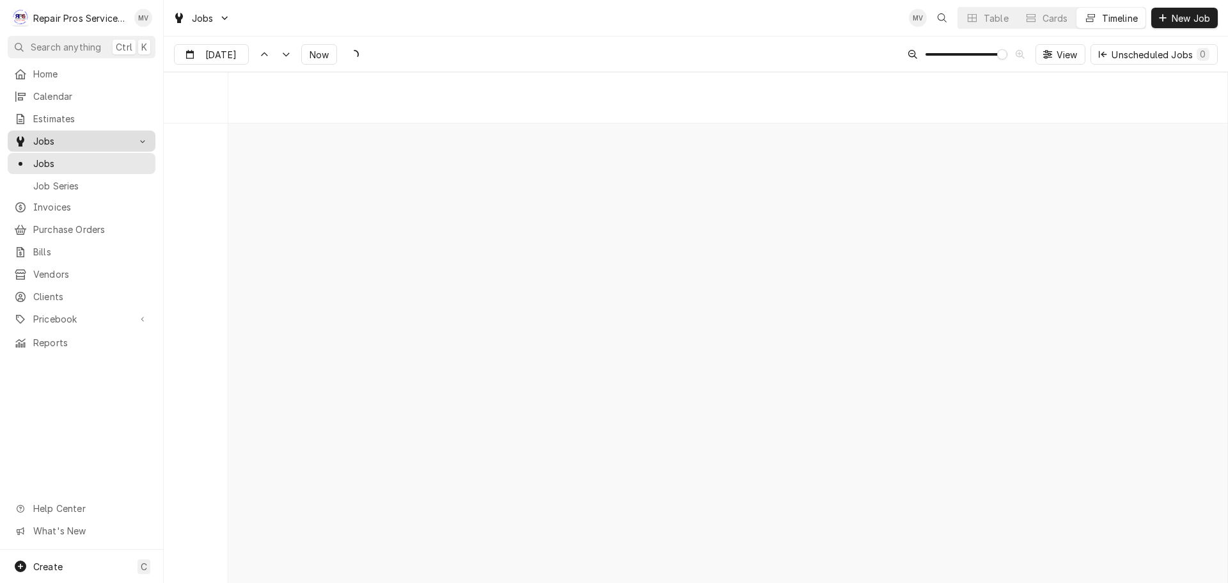
scroll to position [9601, 0]
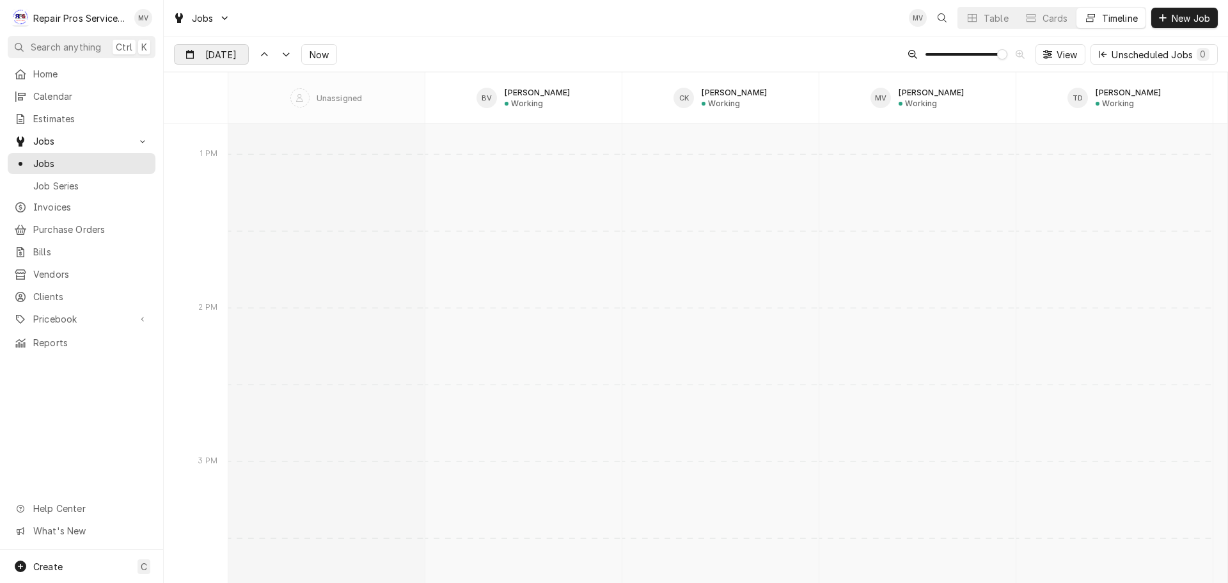
click at [240, 52] on div "Dynamic Content Wrapper" at bounding box center [239, 55] width 18 height 20
click at [304, 90] on button "Go to next month" at bounding box center [304, 90] width 18 height 18
click at [301, 132] on div "5" at bounding box center [302, 134] width 18 height 18
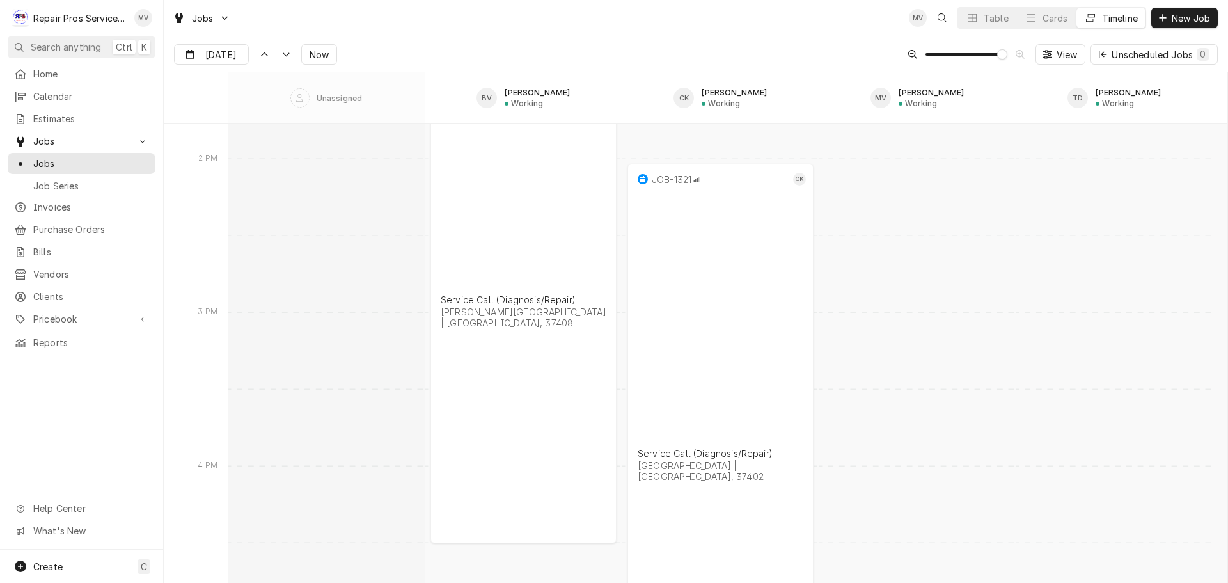
scroll to position [10263, 0]
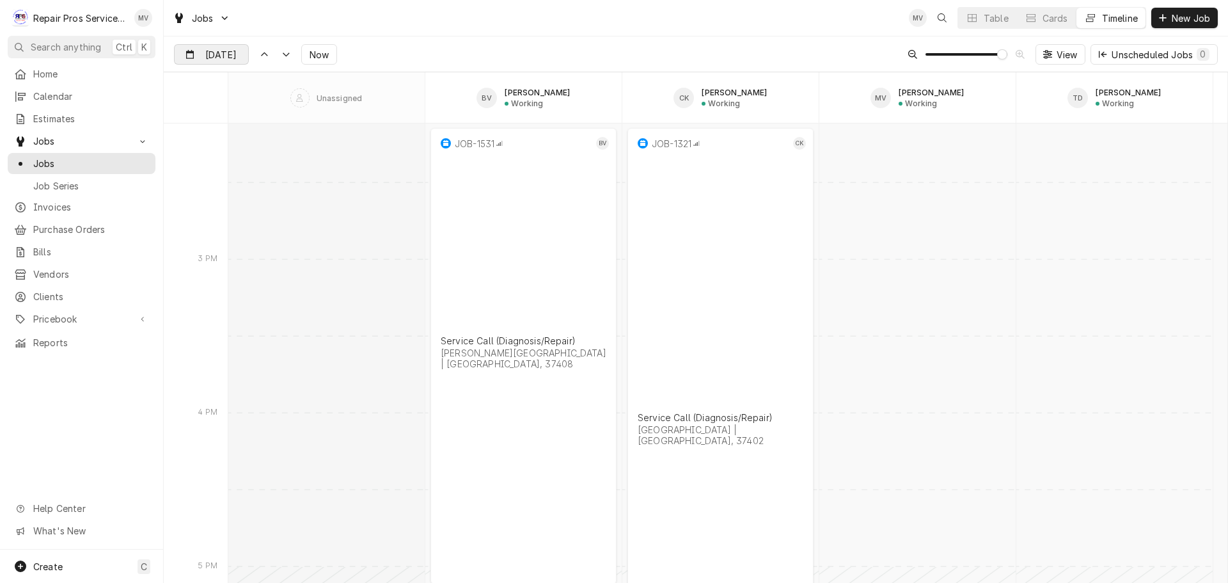
drag, startPoint x: 228, startPoint y: 49, endPoint x: 225, endPoint y: 57, distance: 8.9
click at [230, 49] on div "Dynamic Content Wrapper" at bounding box center [239, 55] width 18 height 20
click at [207, 154] on div "8" at bounding box center [209, 158] width 18 height 18
type input "Sep 8"
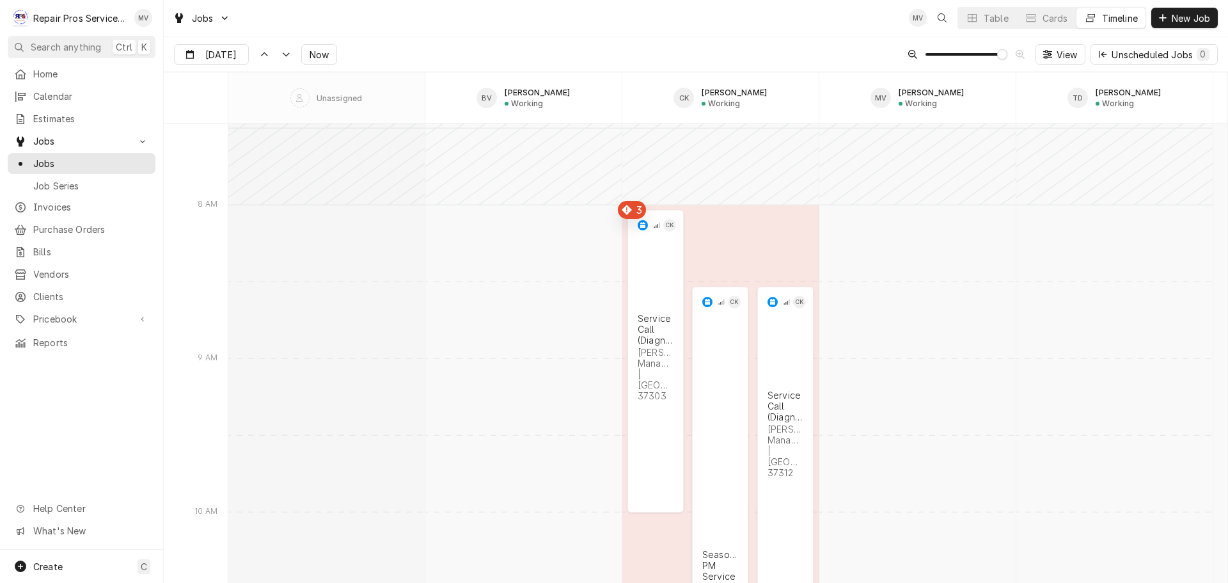
scroll to position [9921, 0]
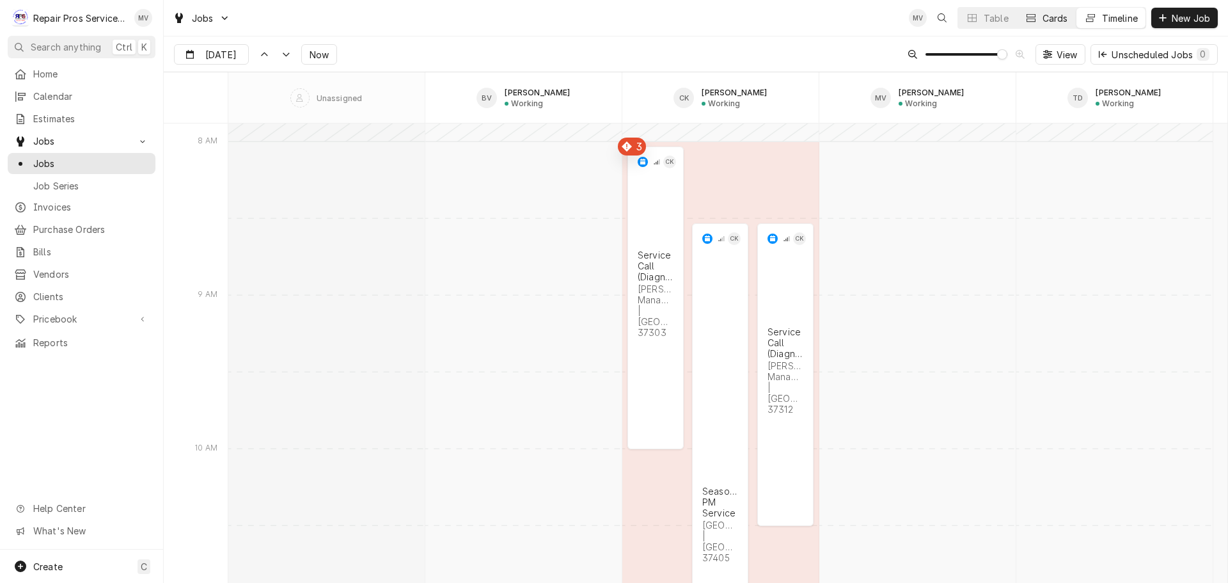
click at [1051, 12] on div "Cards" at bounding box center [1056, 18] width 26 height 13
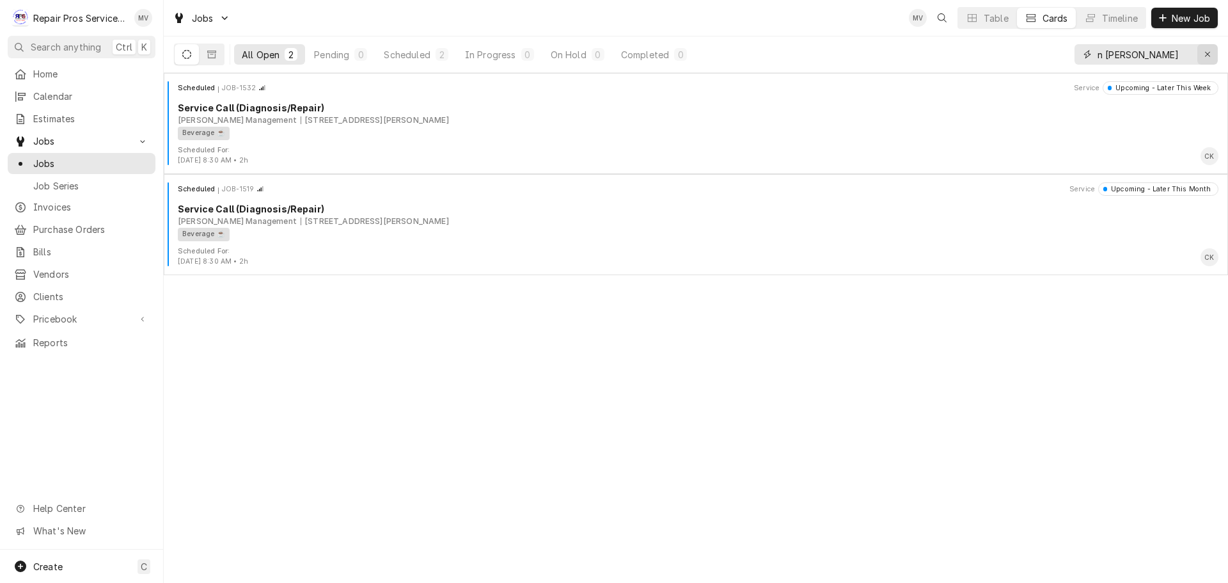
click at [1208, 52] on icon "Erase input" at bounding box center [1207, 54] width 7 height 9
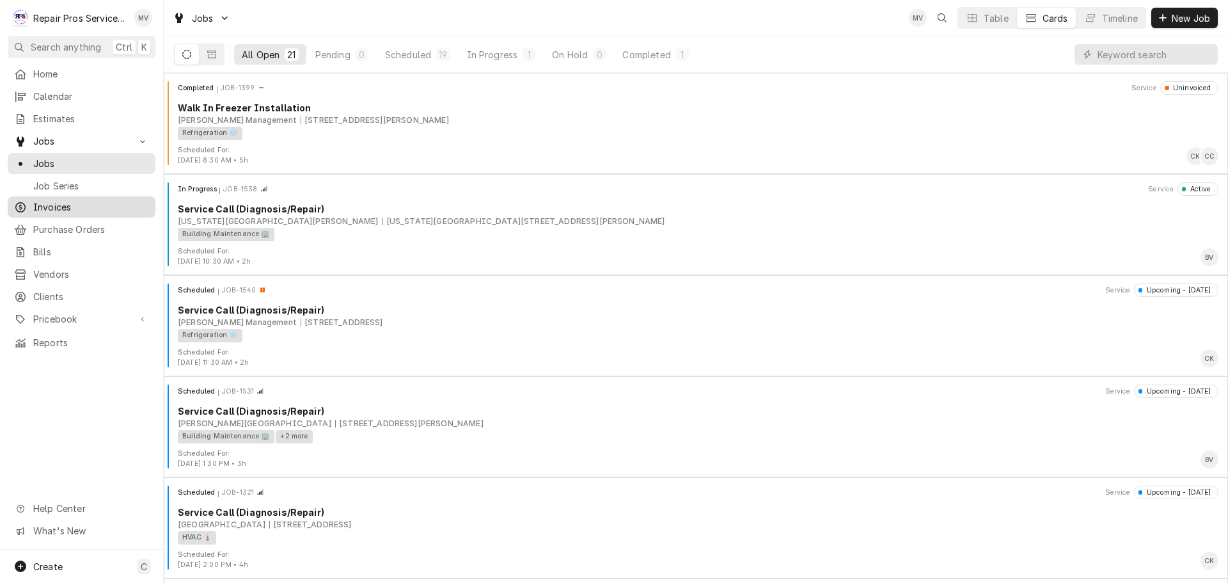
click at [41, 204] on span "Invoices" at bounding box center [91, 206] width 116 height 13
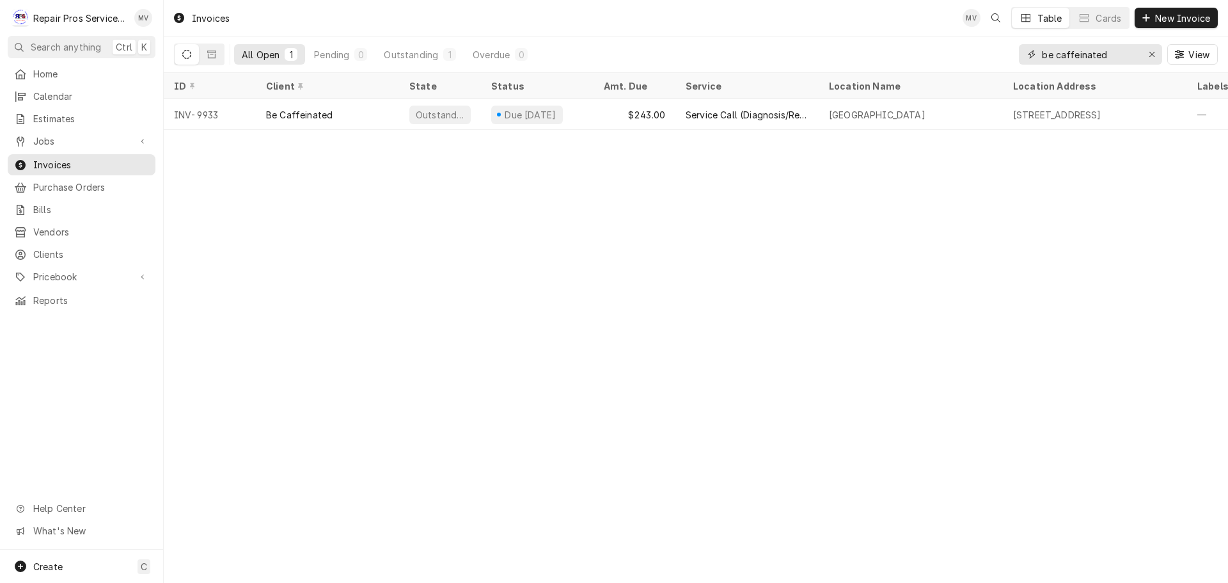
drag, startPoint x: 1121, startPoint y: 52, endPoint x: 921, endPoint y: 72, distance: 200.5
click at [922, 72] on div "All Open 1 Pending 0 Outstanding 1 Overdue 0 be caffeinated View" at bounding box center [696, 54] width 1044 height 36
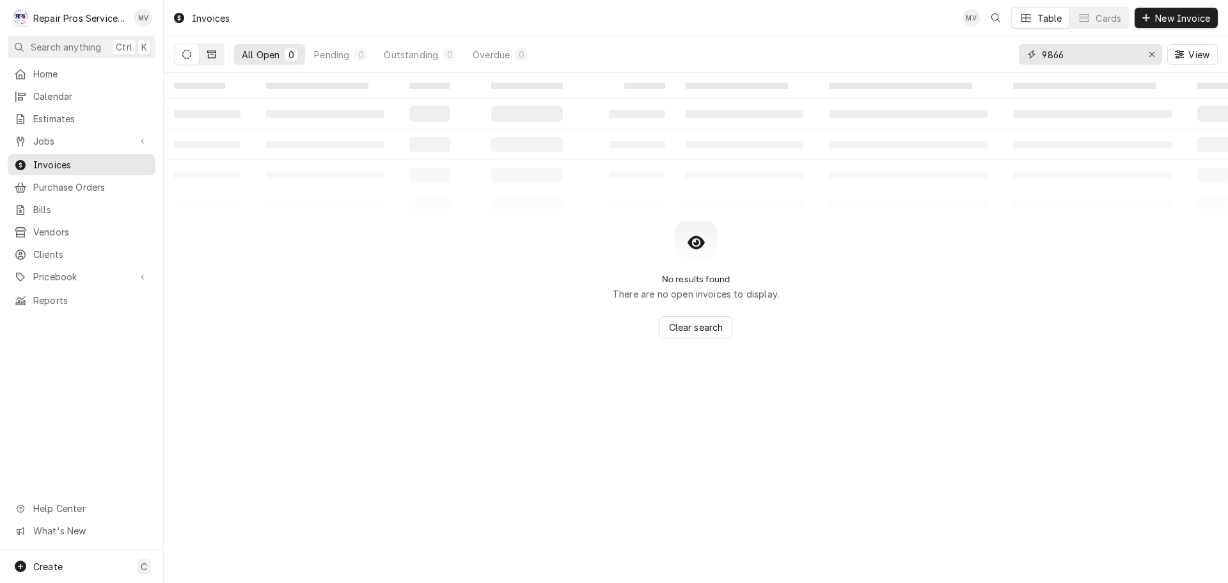
type input "9866"
click at [210, 51] on icon "Dynamic Content Wrapper" at bounding box center [211, 55] width 9 height 8
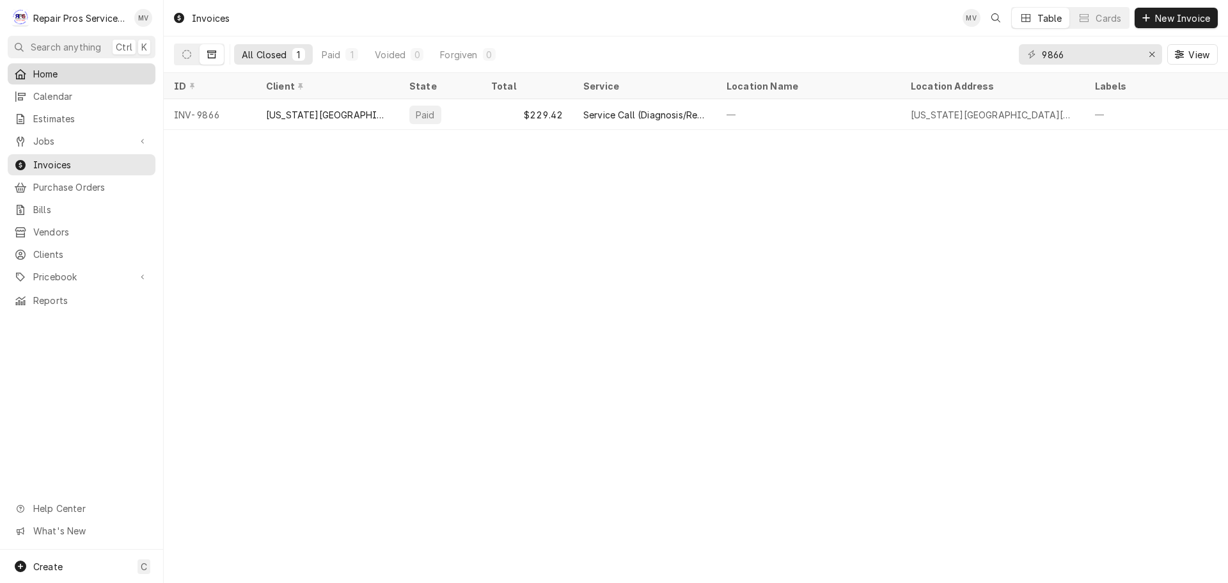
click at [41, 67] on span "Home" at bounding box center [91, 73] width 116 height 13
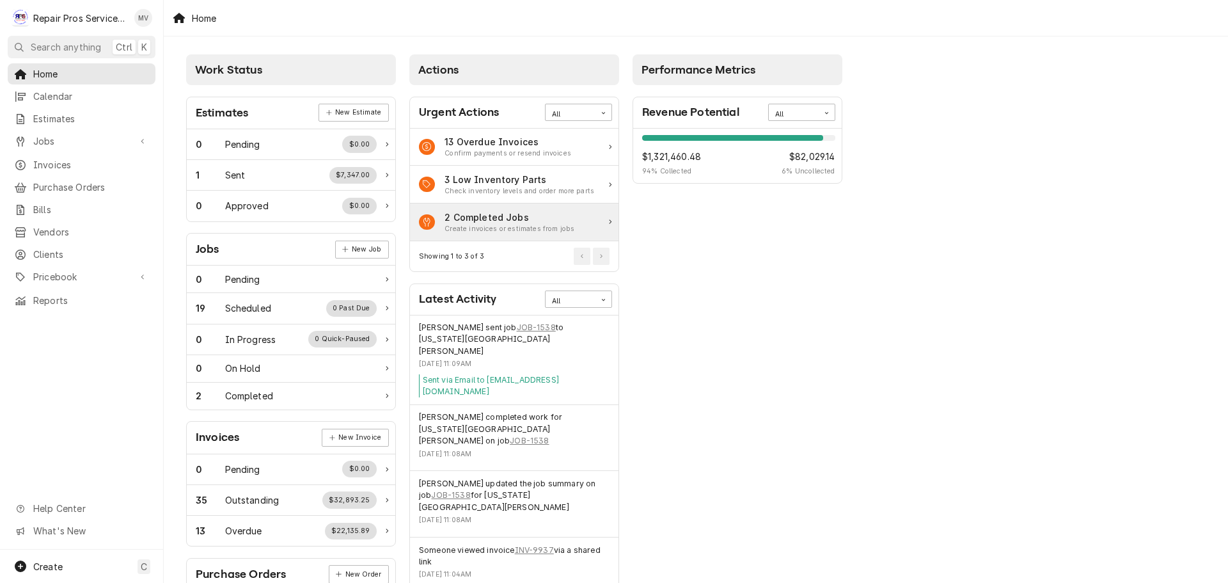
click at [502, 218] on div "2 Completed Jobs" at bounding box center [510, 216] width 130 height 13
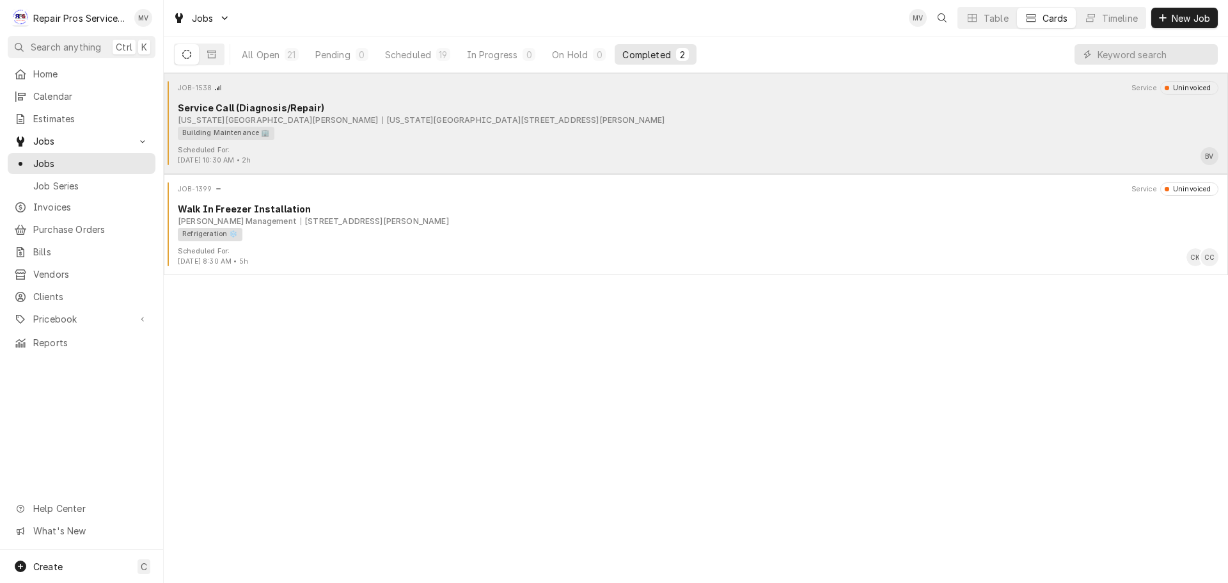
click at [361, 141] on div "JOB-1538 Service Uninvoiced Service Call (Diagnosis/Repair) Texas Roadhouse Hix…" at bounding box center [696, 113] width 1054 height 64
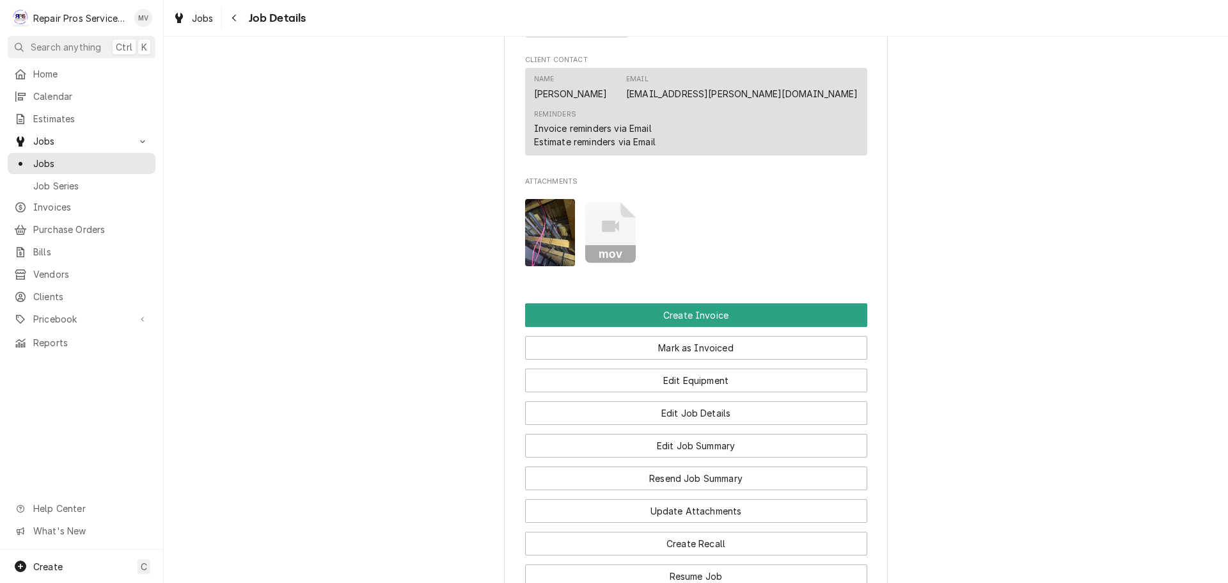
scroll to position [767, 0]
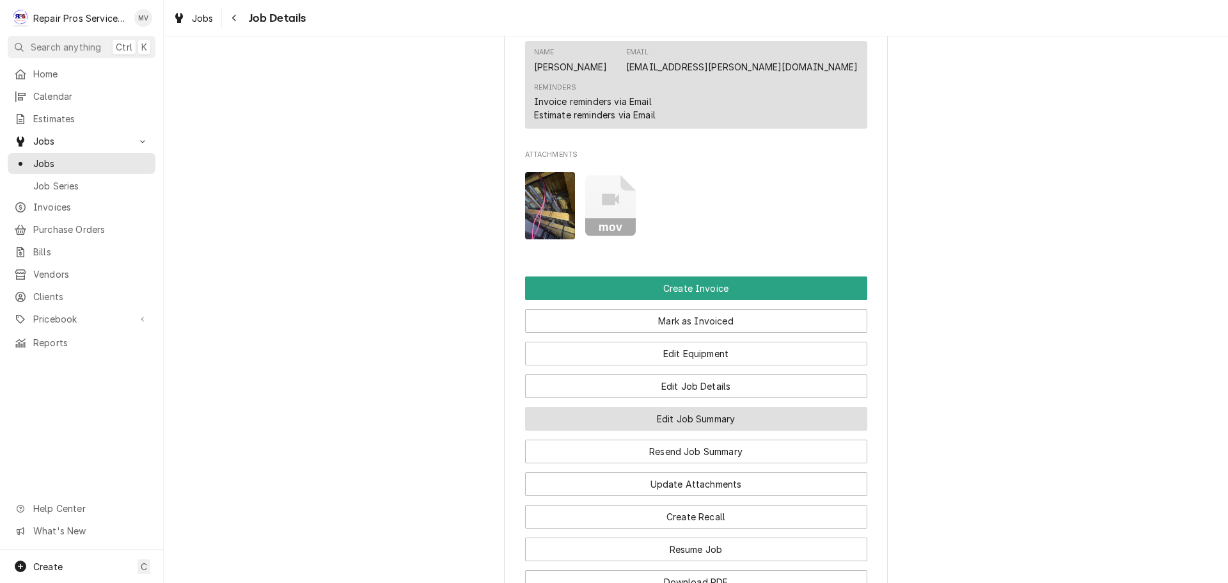
click at [684, 413] on button "Edit Job Summary" at bounding box center [696, 419] width 342 height 24
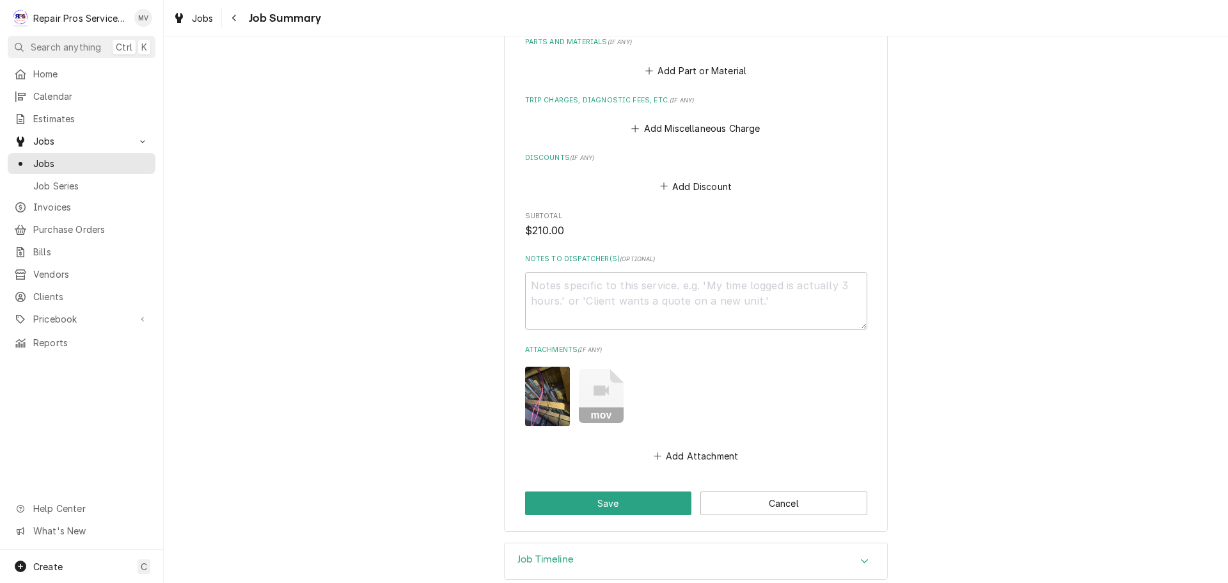
scroll to position [1087, 0]
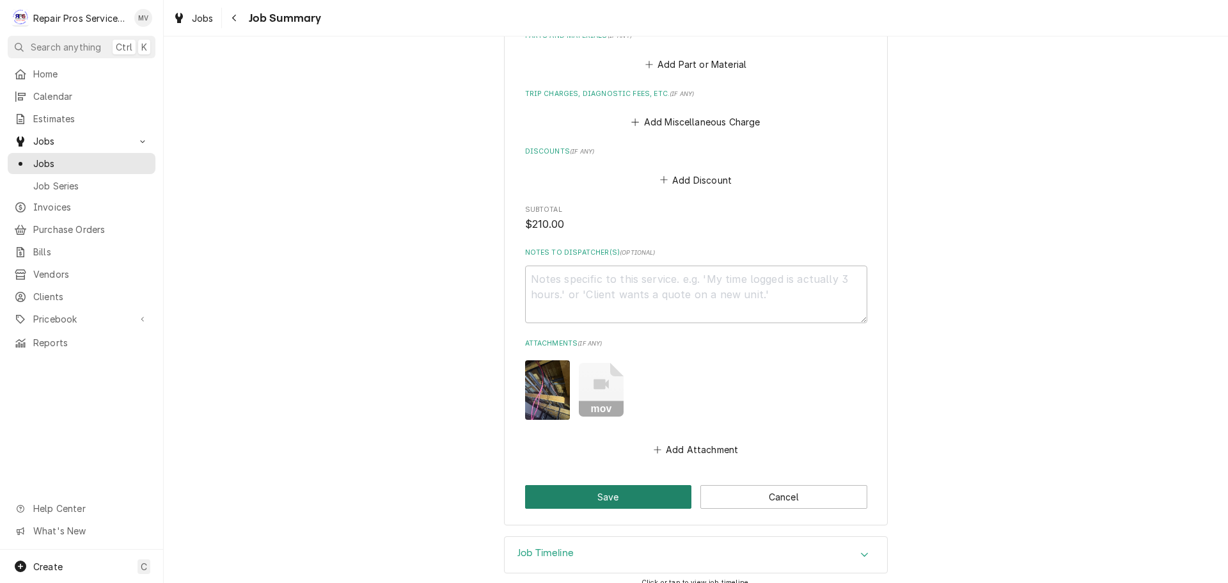
click at [610, 491] on button "Save" at bounding box center [608, 497] width 167 height 24
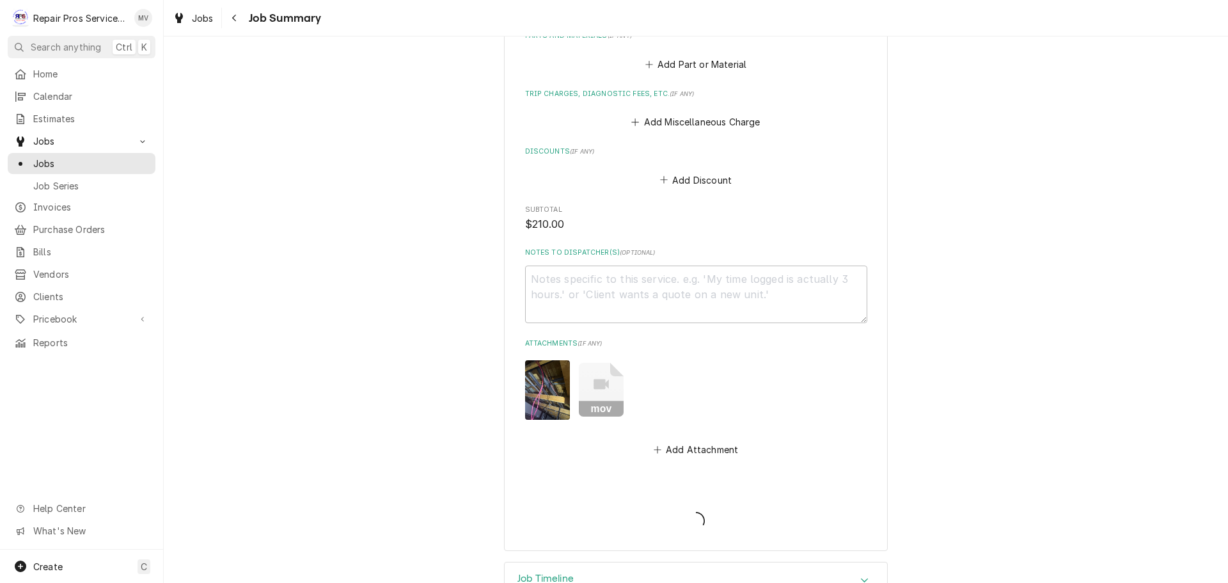
type textarea "x"
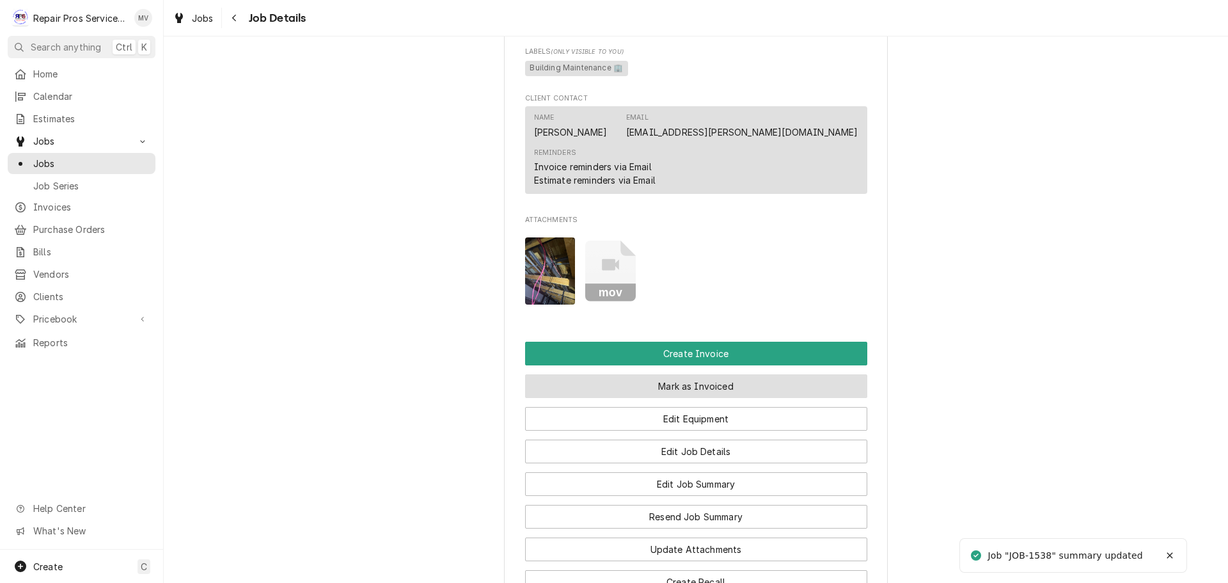
scroll to position [704, 0]
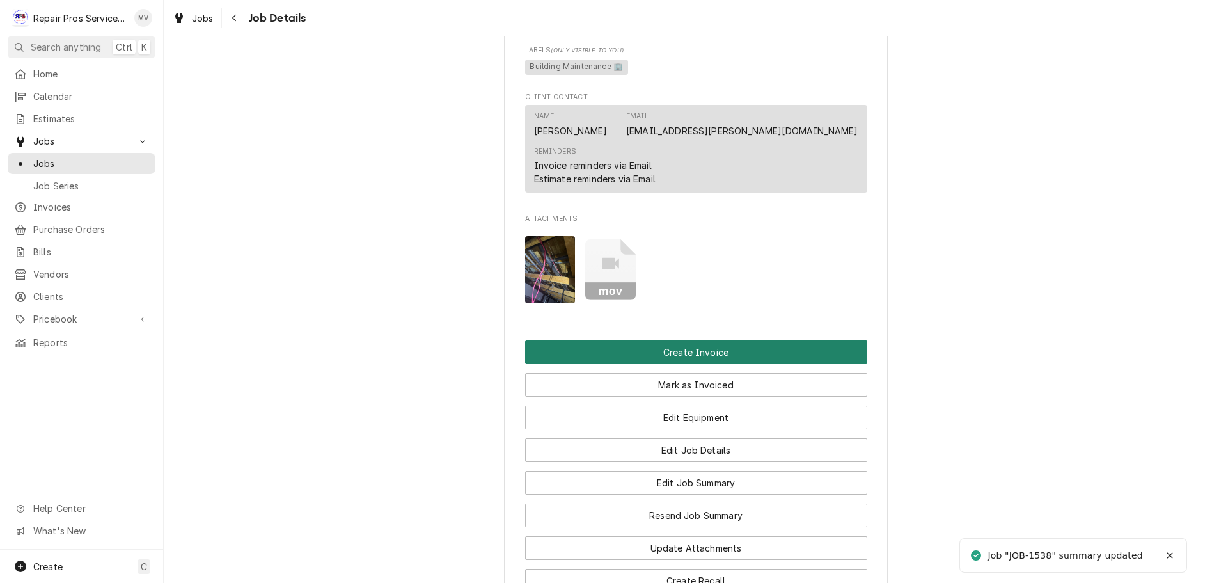
click at [633, 343] on button "Create Invoice" at bounding box center [696, 352] width 342 height 24
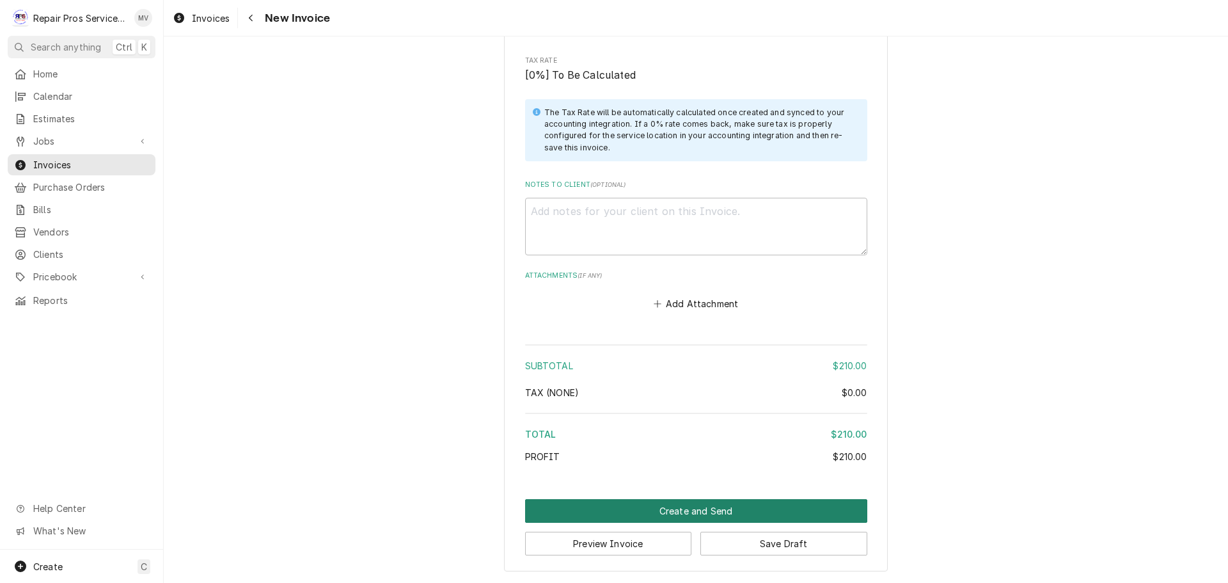
click at [663, 508] on button "Create and Send" at bounding box center [696, 511] width 342 height 24
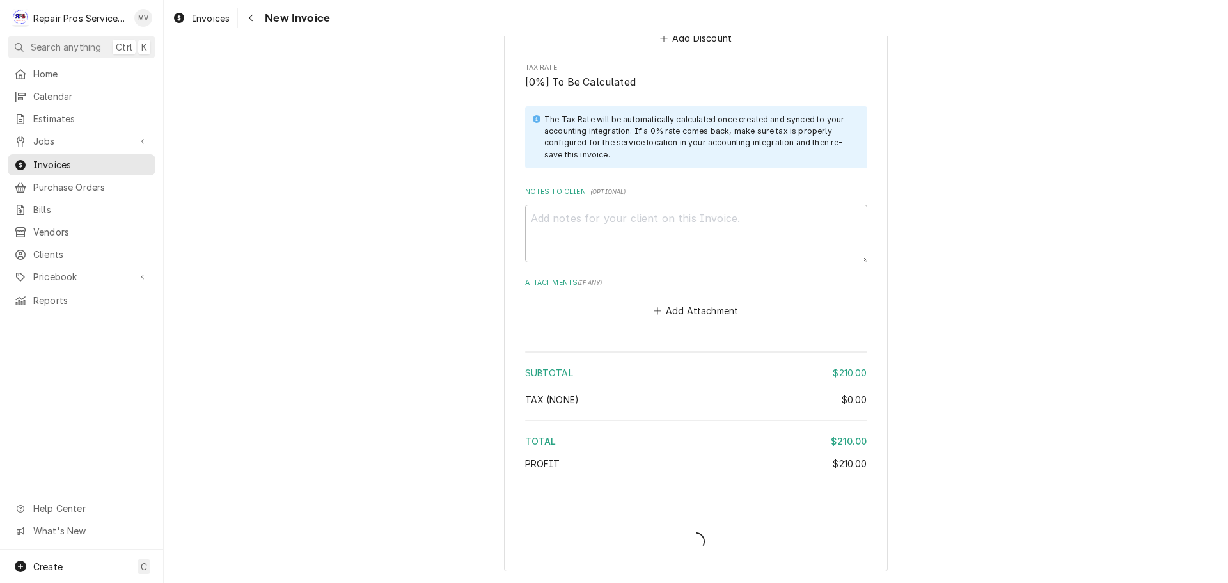
scroll to position [1989, 0]
type textarea "x"
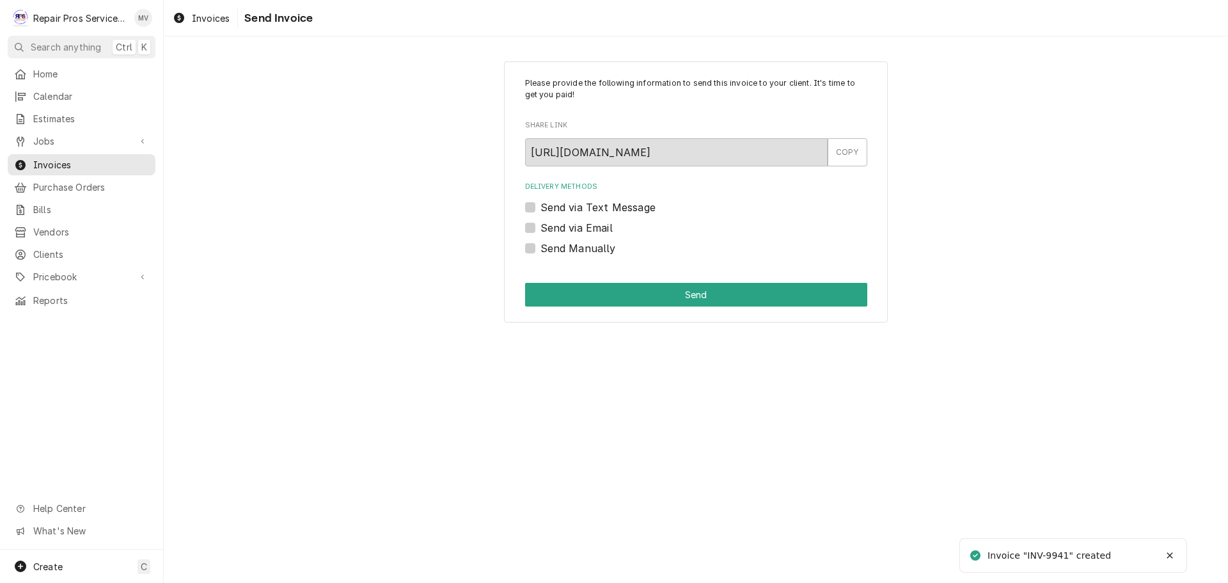
click at [553, 240] on label "Send Manually" at bounding box center [577, 247] width 75 height 15
click at [553, 240] on input "Send Manually" at bounding box center [711, 254] width 342 height 28
checkbox input "true"
click at [697, 294] on button "Send" at bounding box center [696, 295] width 342 height 24
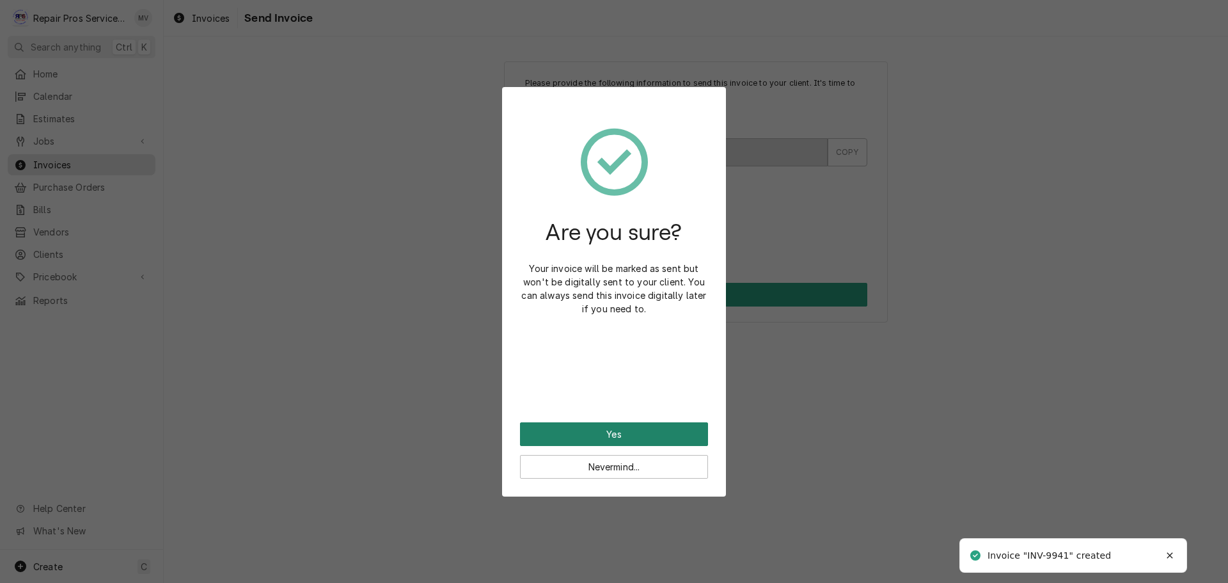
click at [597, 436] on button "Yes" at bounding box center [614, 434] width 188 height 24
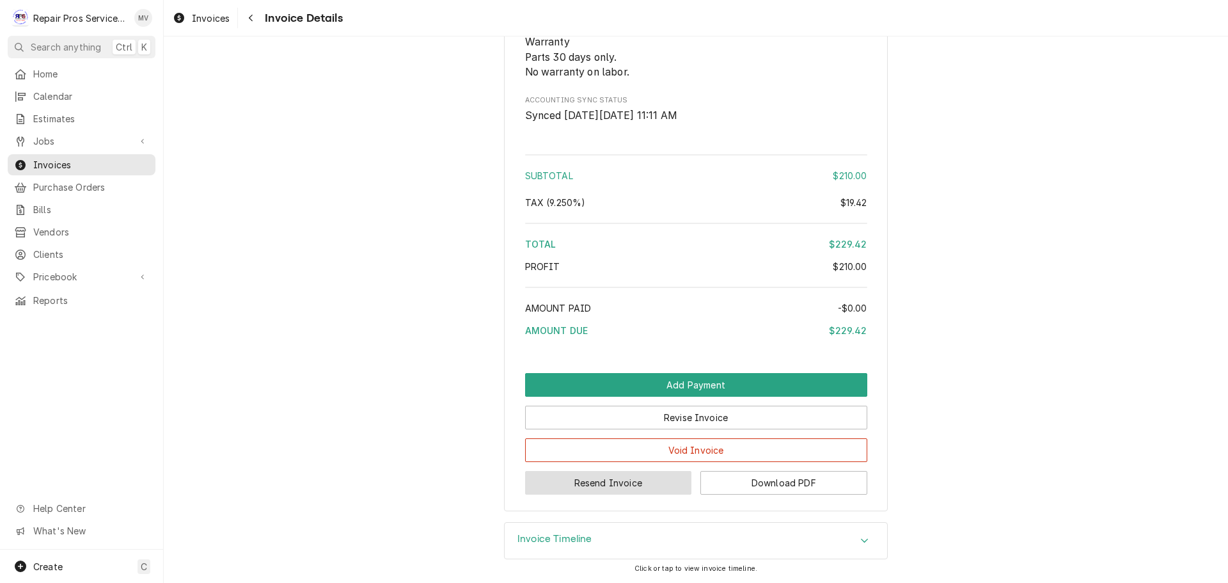
scroll to position [1814, 0]
click at [636, 484] on button "Resend Invoice" at bounding box center [608, 483] width 167 height 24
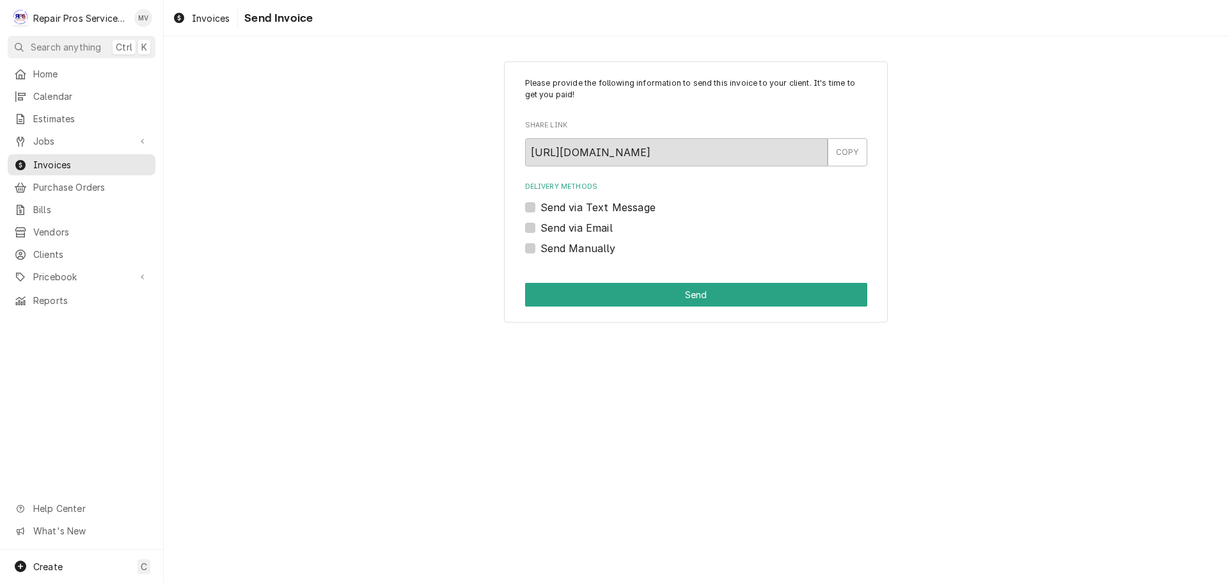
click at [581, 225] on label "Send via Email" at bounding box center [576, 227] width 72 height 15
click at [581, 225] on input "Send via Email" at bounding box center [711, 234] width 342 height 28
checkbox input "true"
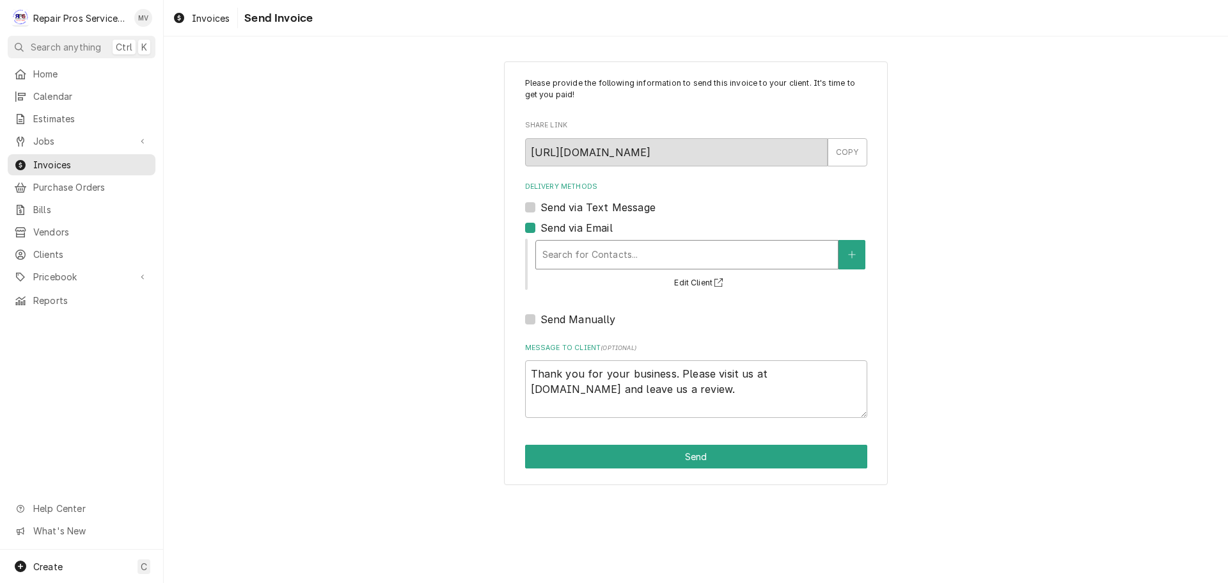
click at [584, 248] on div "Delivery Methods" at bounding box center [686, 254] width 289 height 23
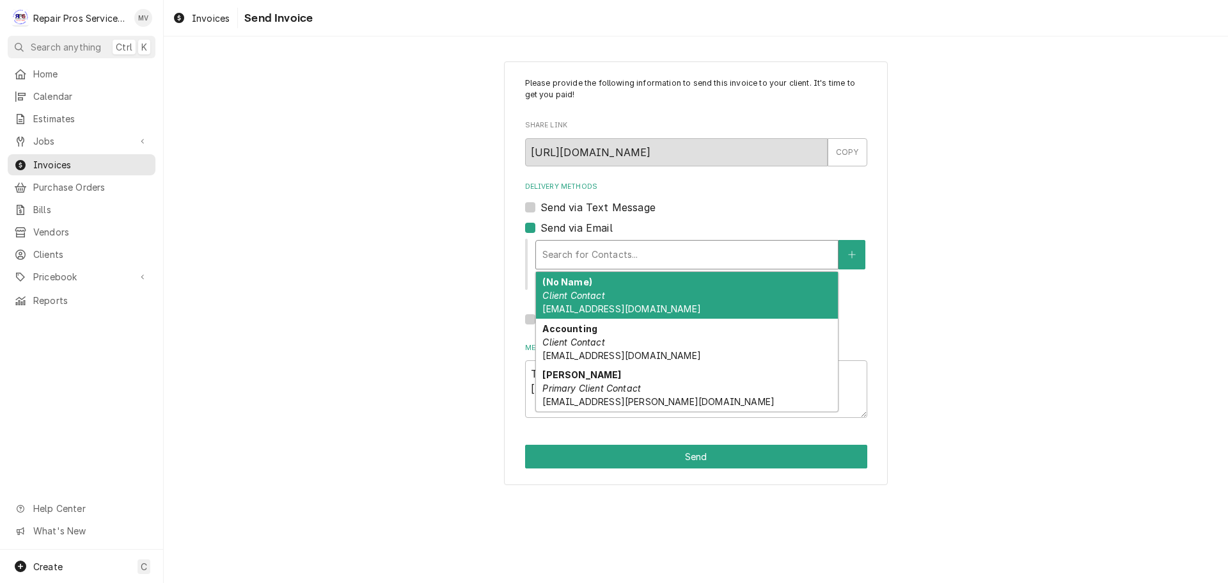
click at [583, 302] on div "(No Name) Client Contact store_Hixsontn@texasroadhouse.com" at bounding box center [687, 295] width 302 height 47
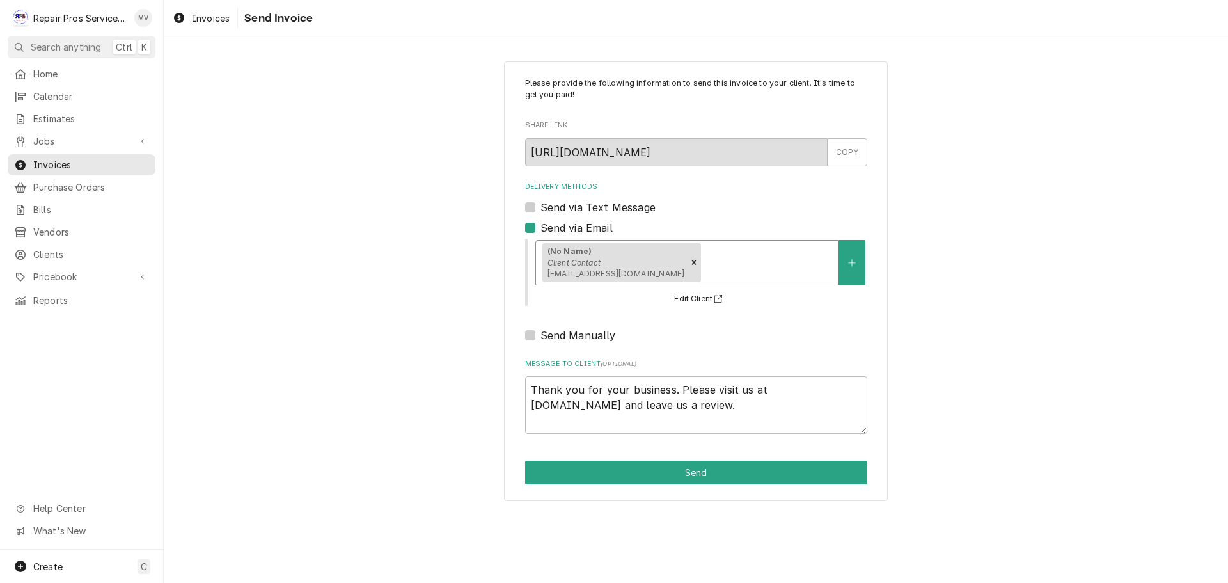
click at [752, 266] on div "Delivery Methods" at bounding box center [768, 262] width 128 height 23
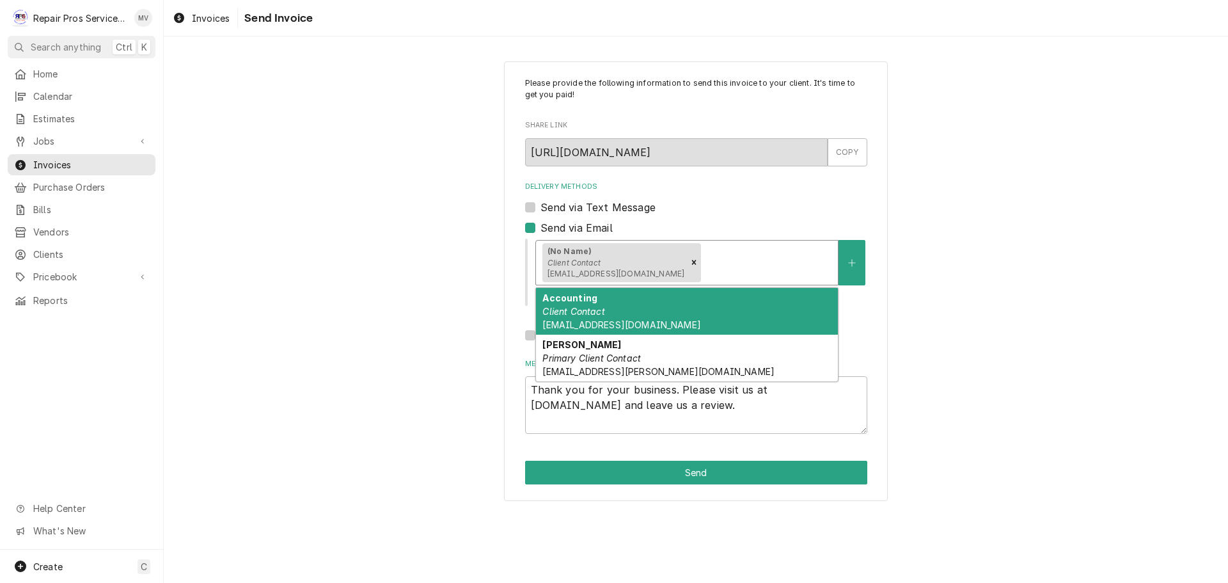
click at [610, 315] on div "Accounting Client Contact TXRH@pdf.basware.com" at bounding box center [687, 311] width 302 height 47
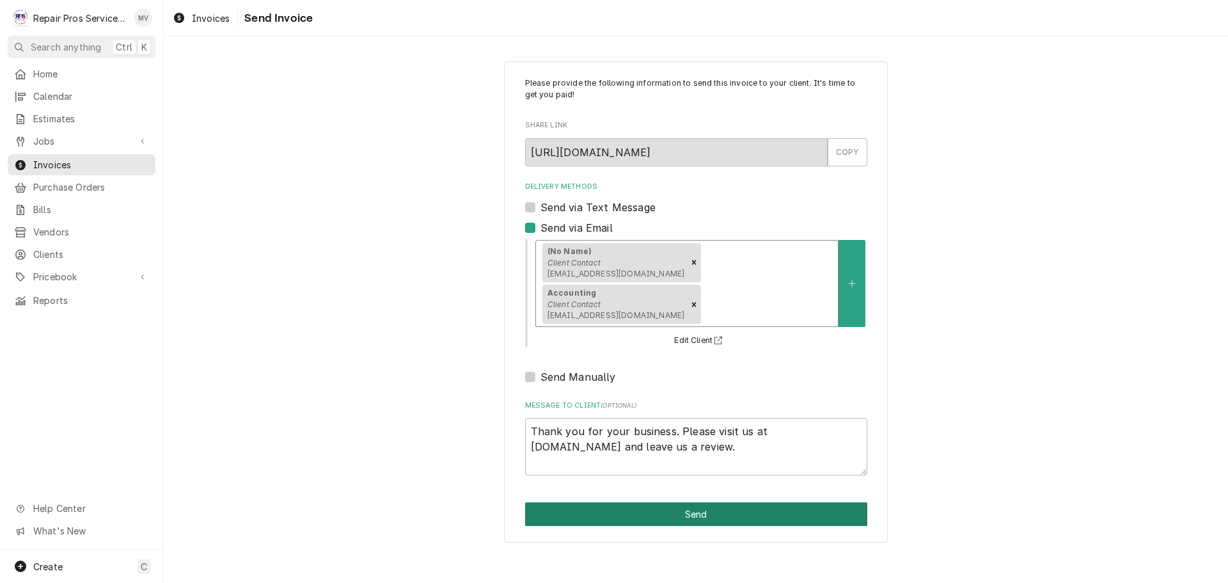
click at [688, 502] on button "Send" at bounding box center [696, 514] width 342 height 24
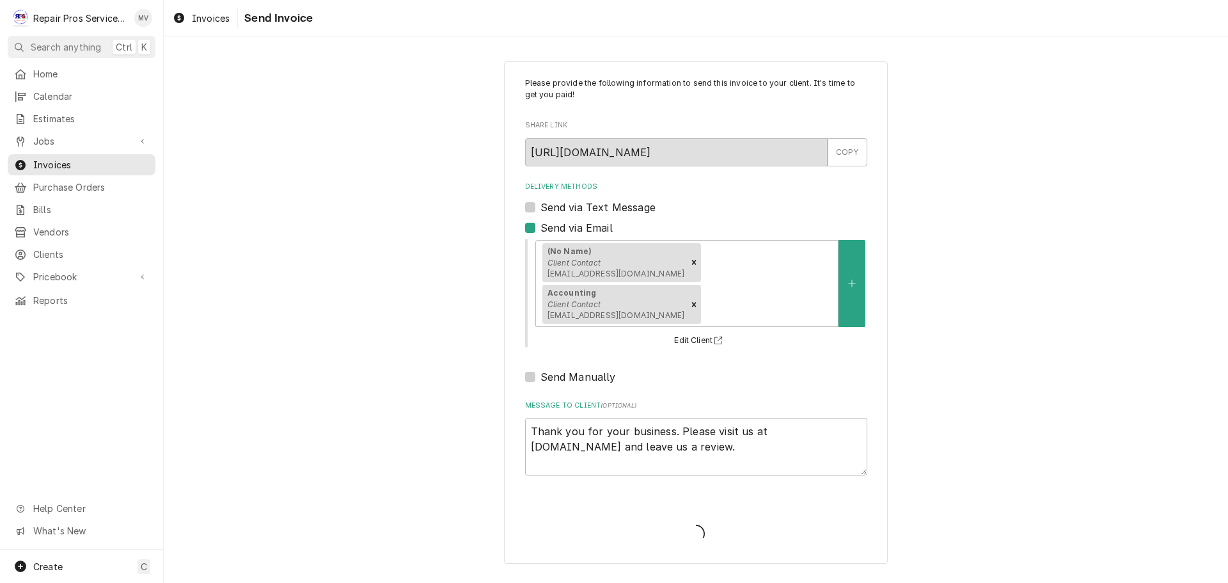
type textarea "x"
